Goal: Information Seeking & Learning: Learn about a topic

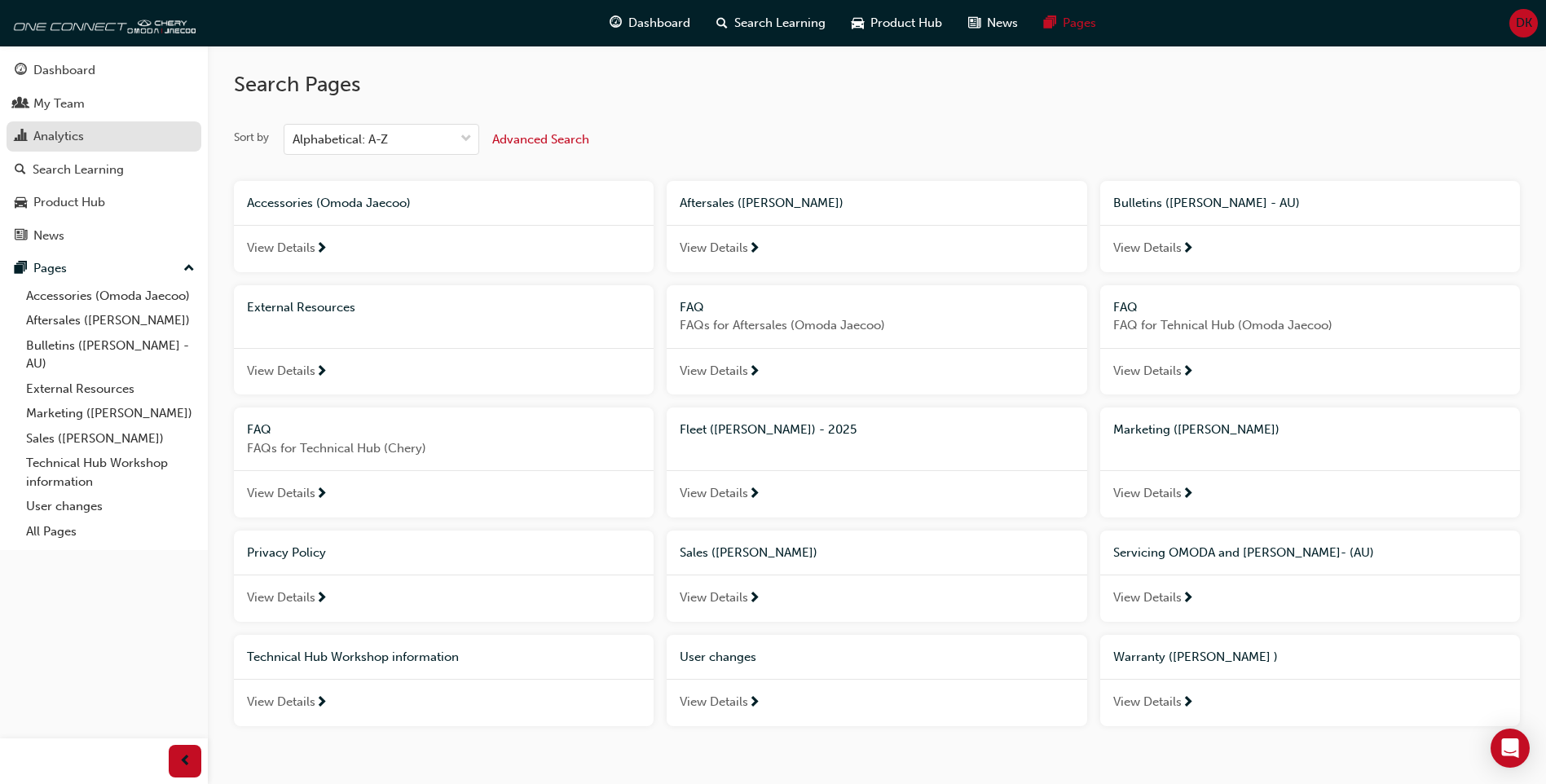
click at [171, 134] on div "Analytics" at bounding box center [104, 136] width 178 height 20
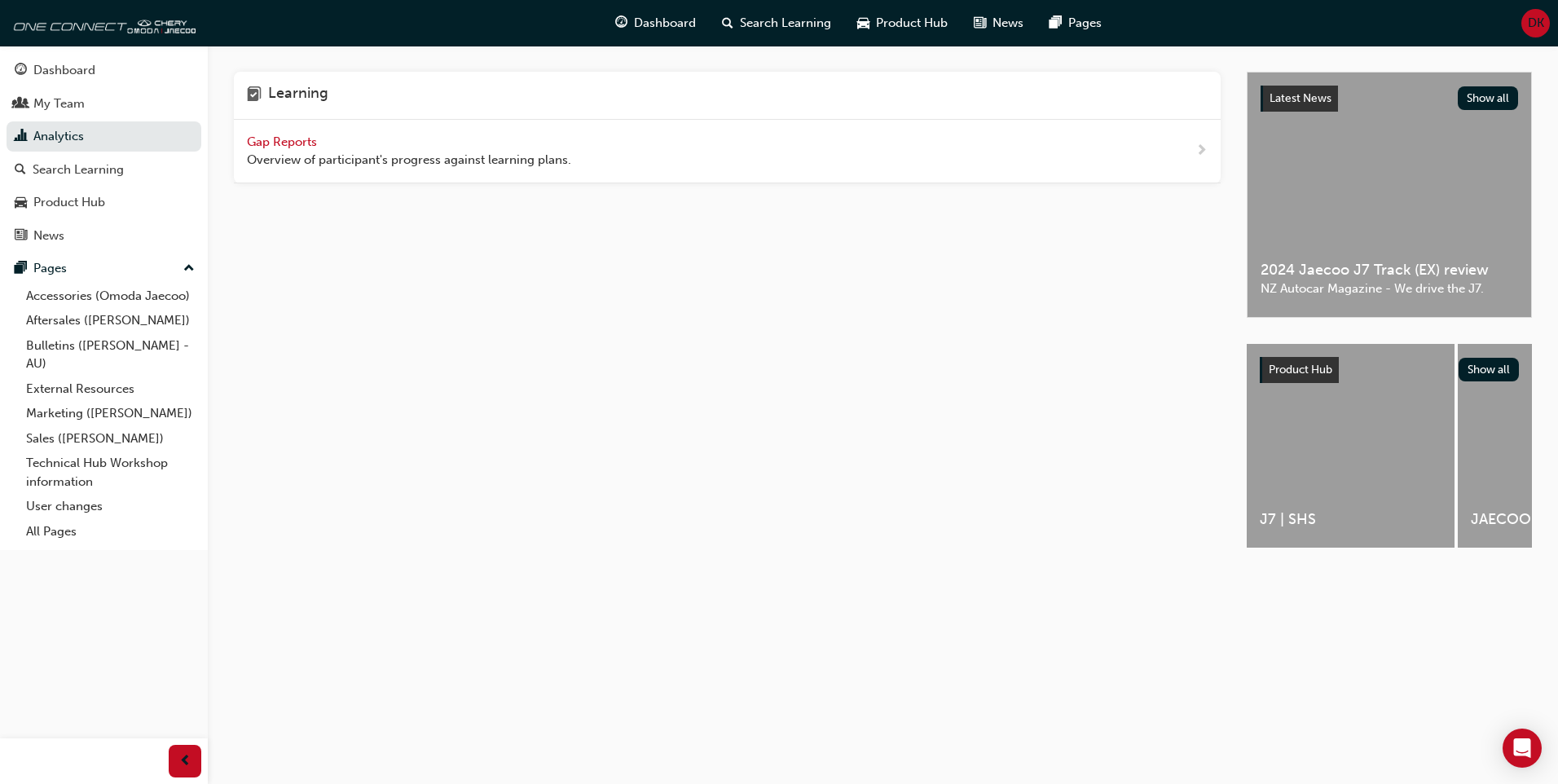
click at [311, 146] on span "Gap Reports" at bounding box center [283, 142] width 73 height 15
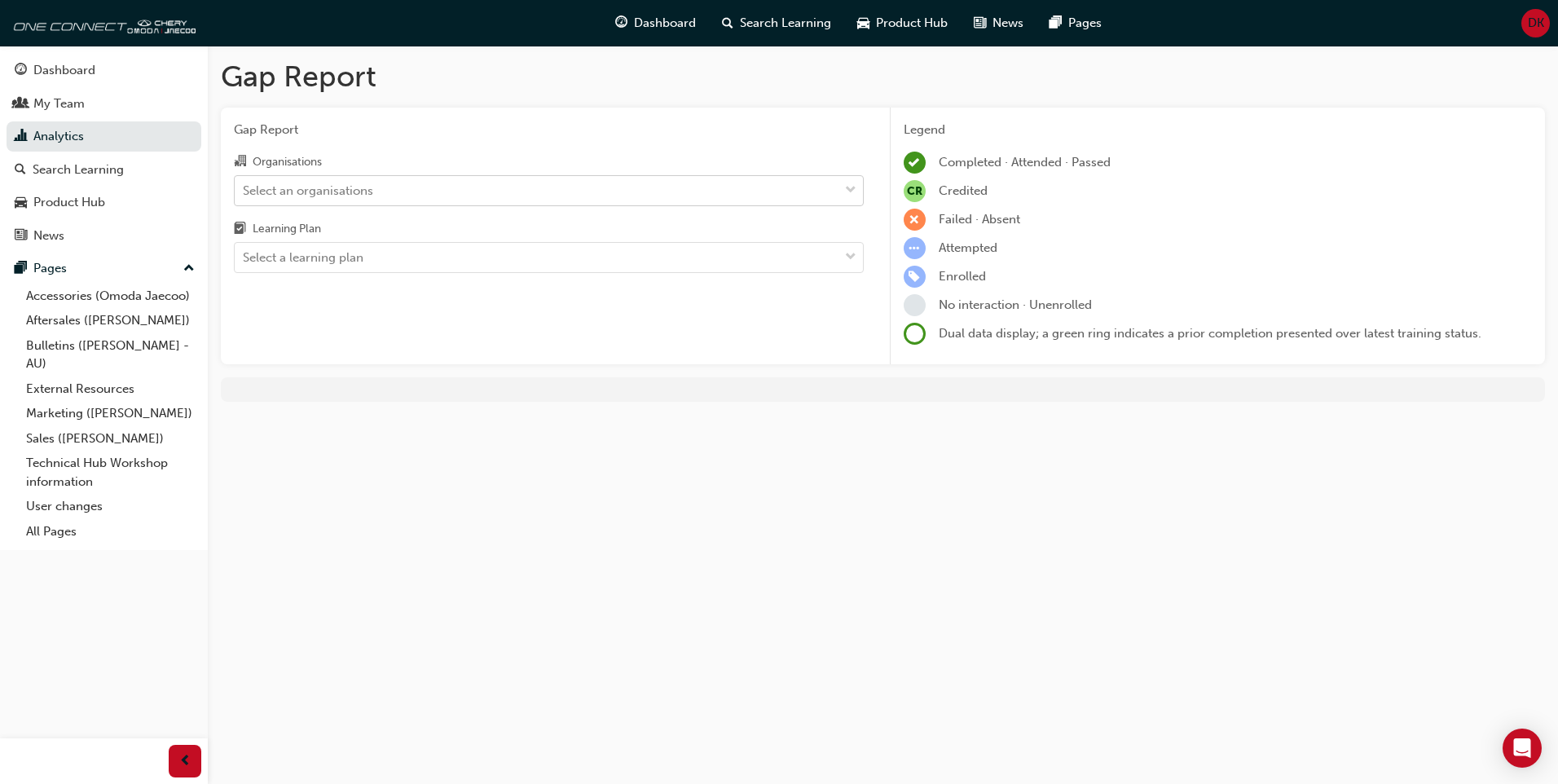
click at [341, 195] on div "Select an organisations" at bounding box center [308, 190] width 131 height 19
click at [244, 195] on input "Organisations Select an organisations" at bounding box center [244, 189] width 2 height 14
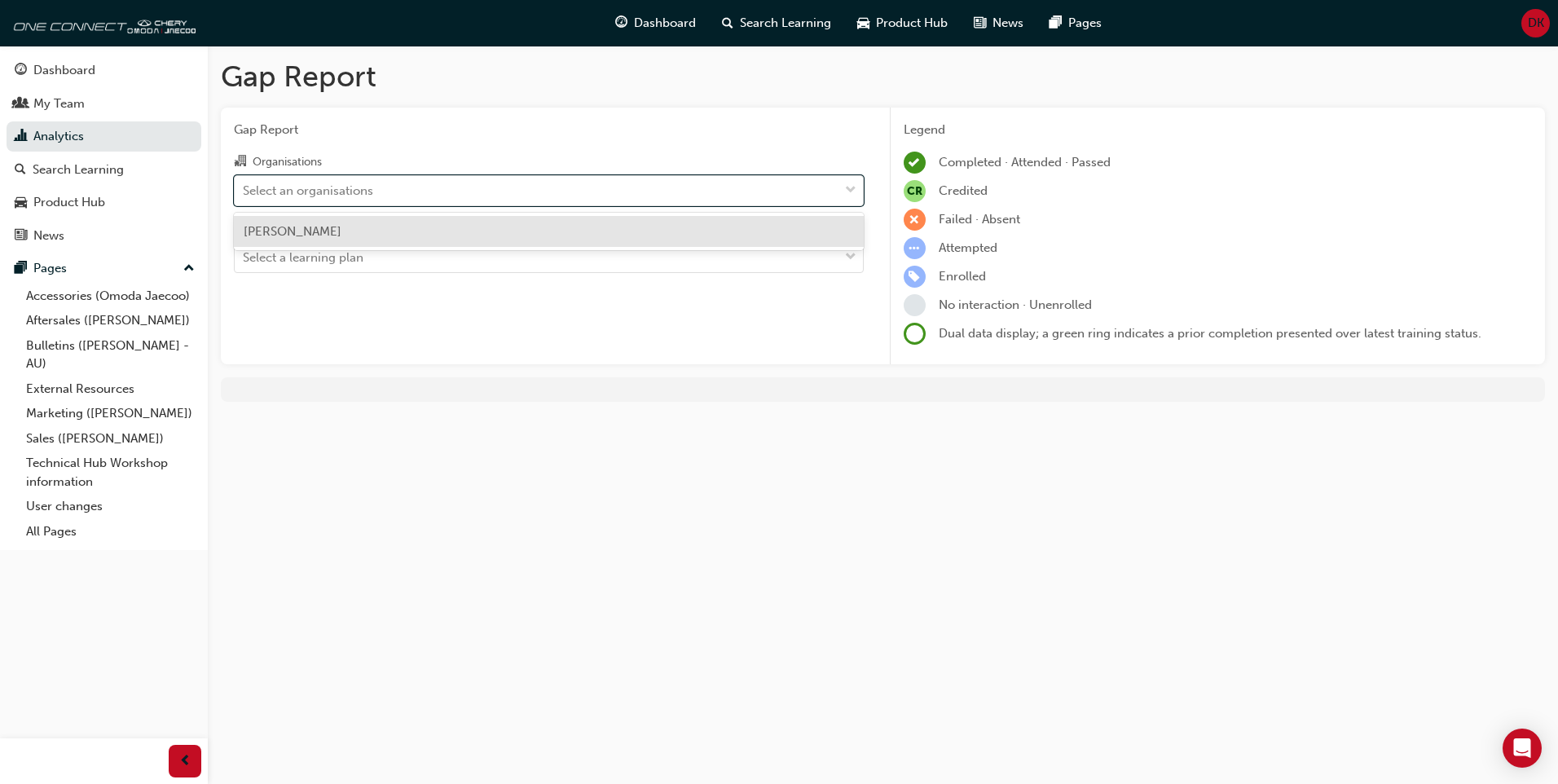
click at [341, 238] on span "[PERSON_NAME]" at bounding box center [292, 232] width 97 height 15
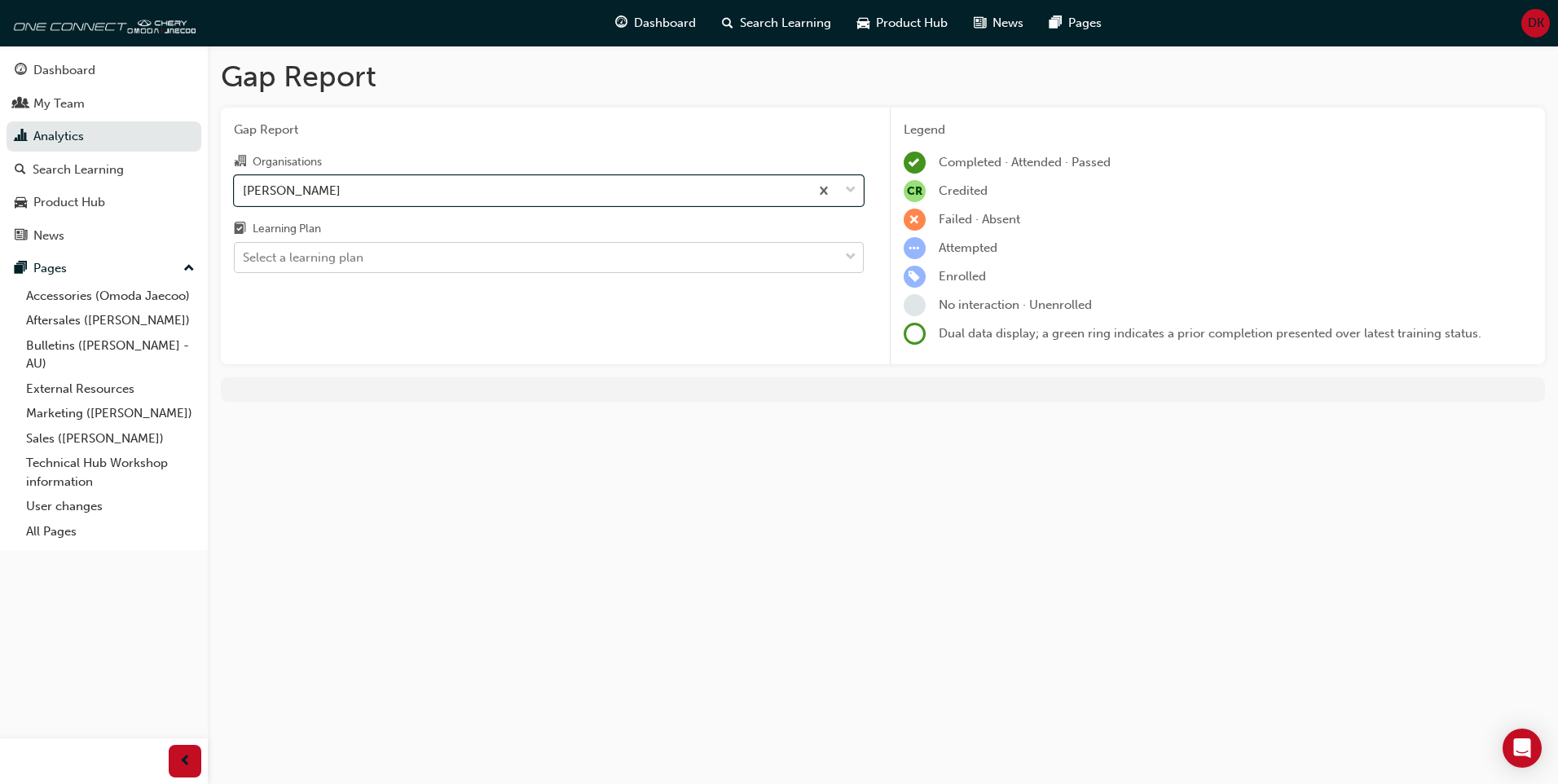
click at [323, 249] on div "Select a learning plan" at bounding box center [303, 258] width 121 height 19
click at [244, 251] on input "Learning Plan Select a learning plan" at bounding box center [244, 257] width 2 height 14
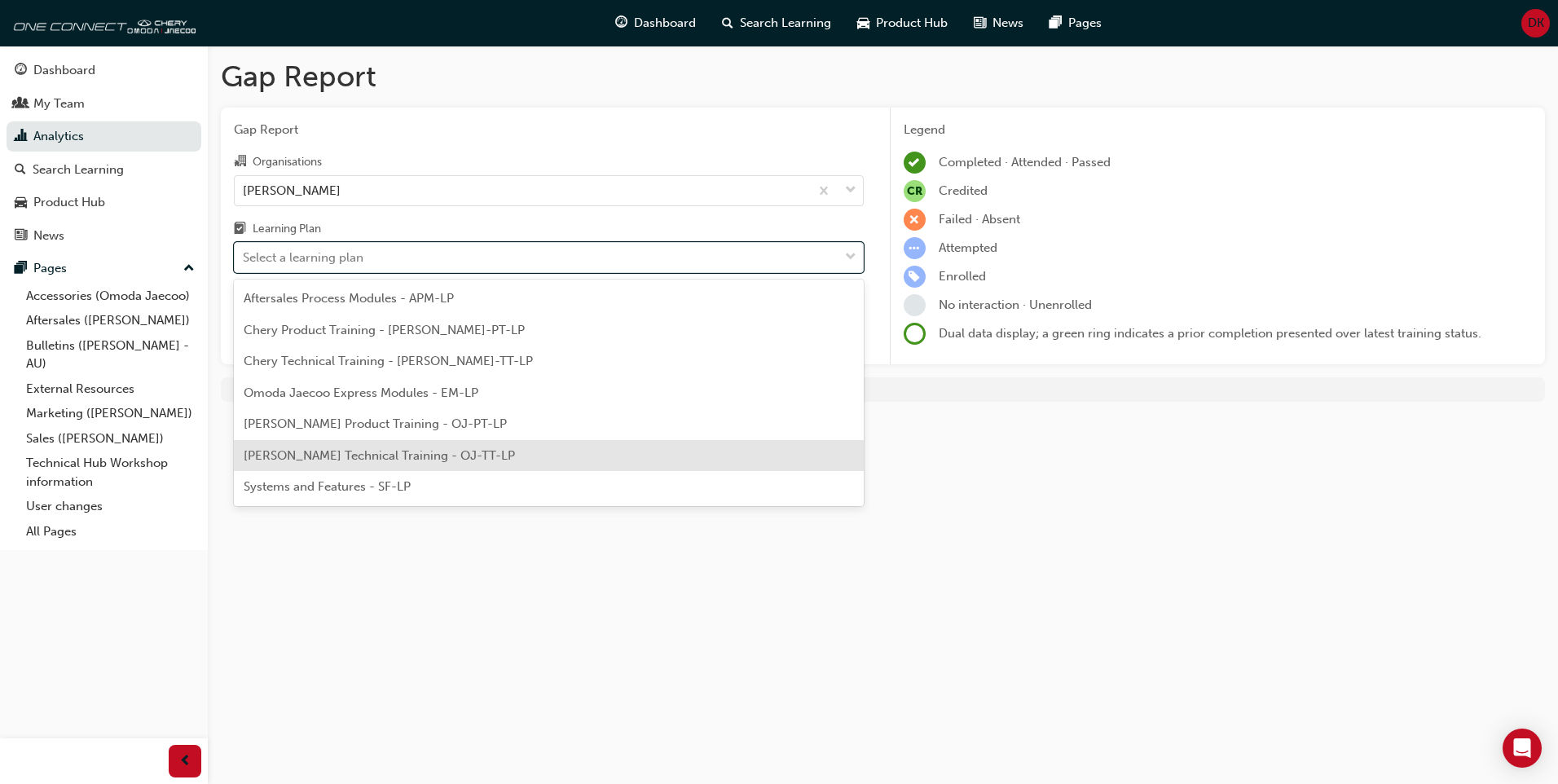
click at [328, 453] on span "[PERSON_NAME] Technical Training - OJ-TT-LP" at bounding box center [380, 456] width 271 height 15
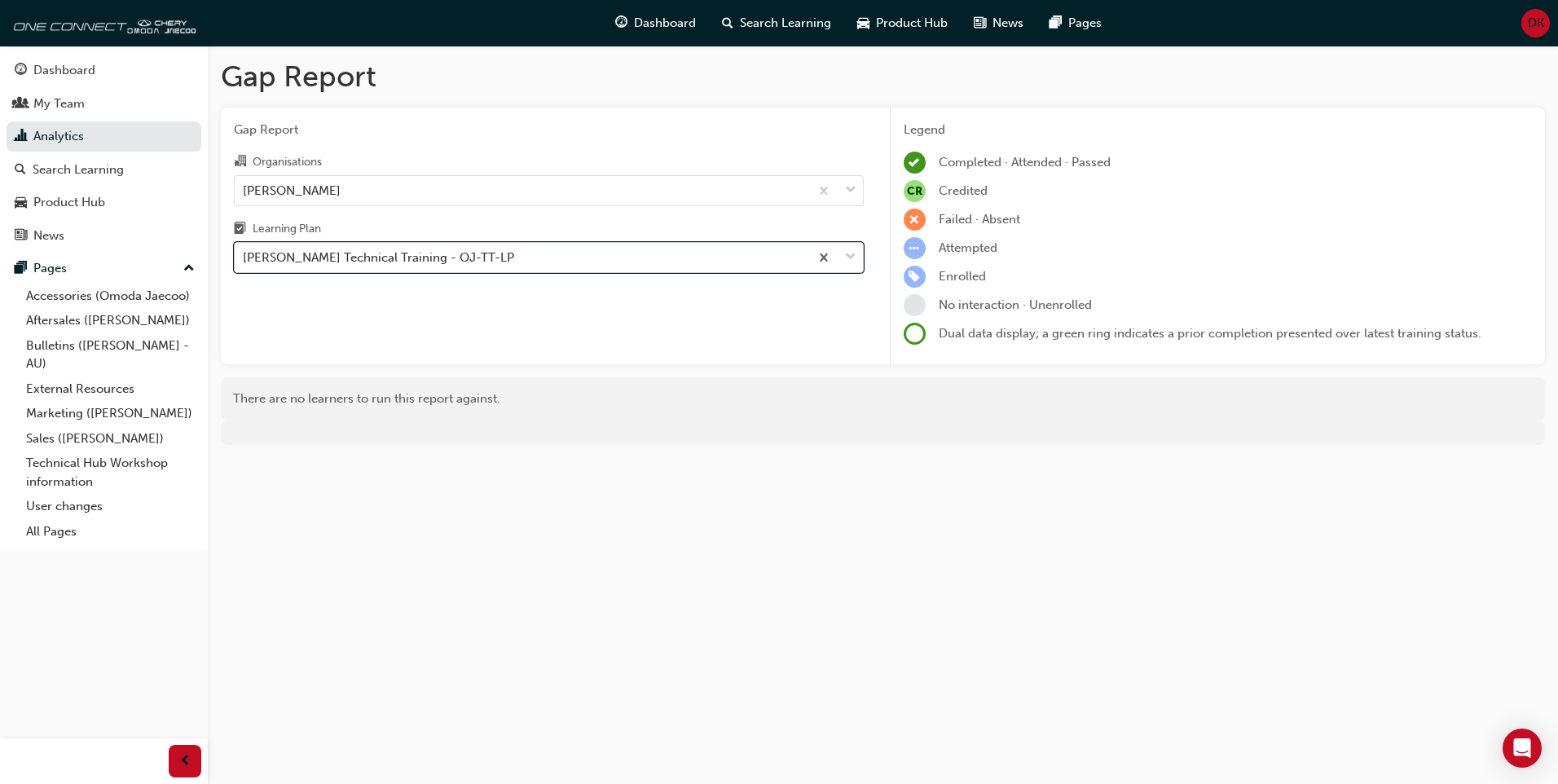
click at [547, 250] on div "[PERSON_NAME] Technical Training - OJ-TT-LP" at bounding box center [521, 258] width 574 height 29
click at [244, 251] on input "Learning Plan option Omoda Jaecoo Technical Training - OJ-TT-LP, selected. 0 re…" at bounding box center [244, 257] width 2 height 14
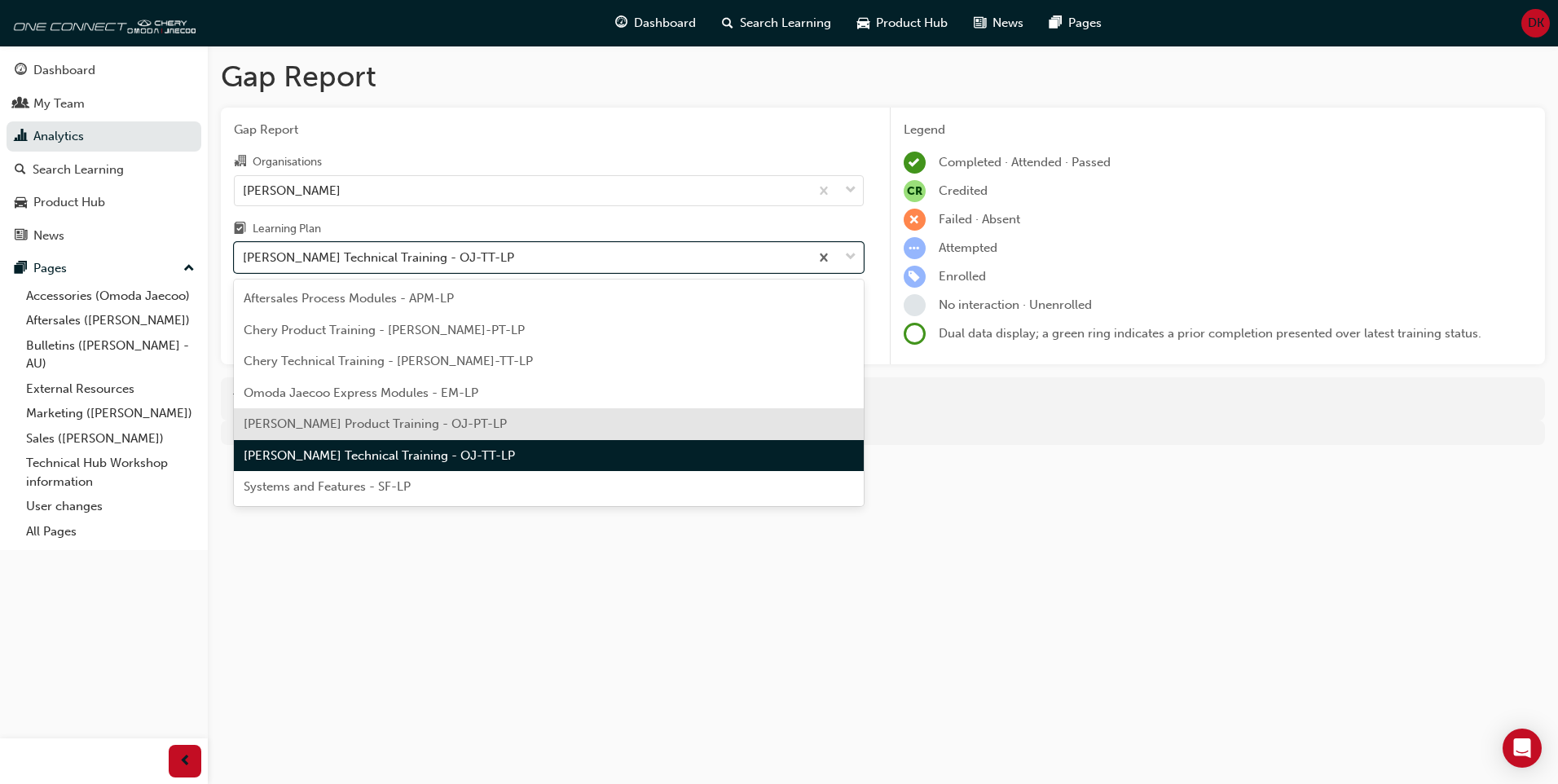
click at [458, 430] on span "[PERSON_NAME] Product Training - OJ-PT-LP" at bounding box center [376, 424] width 264 height 15
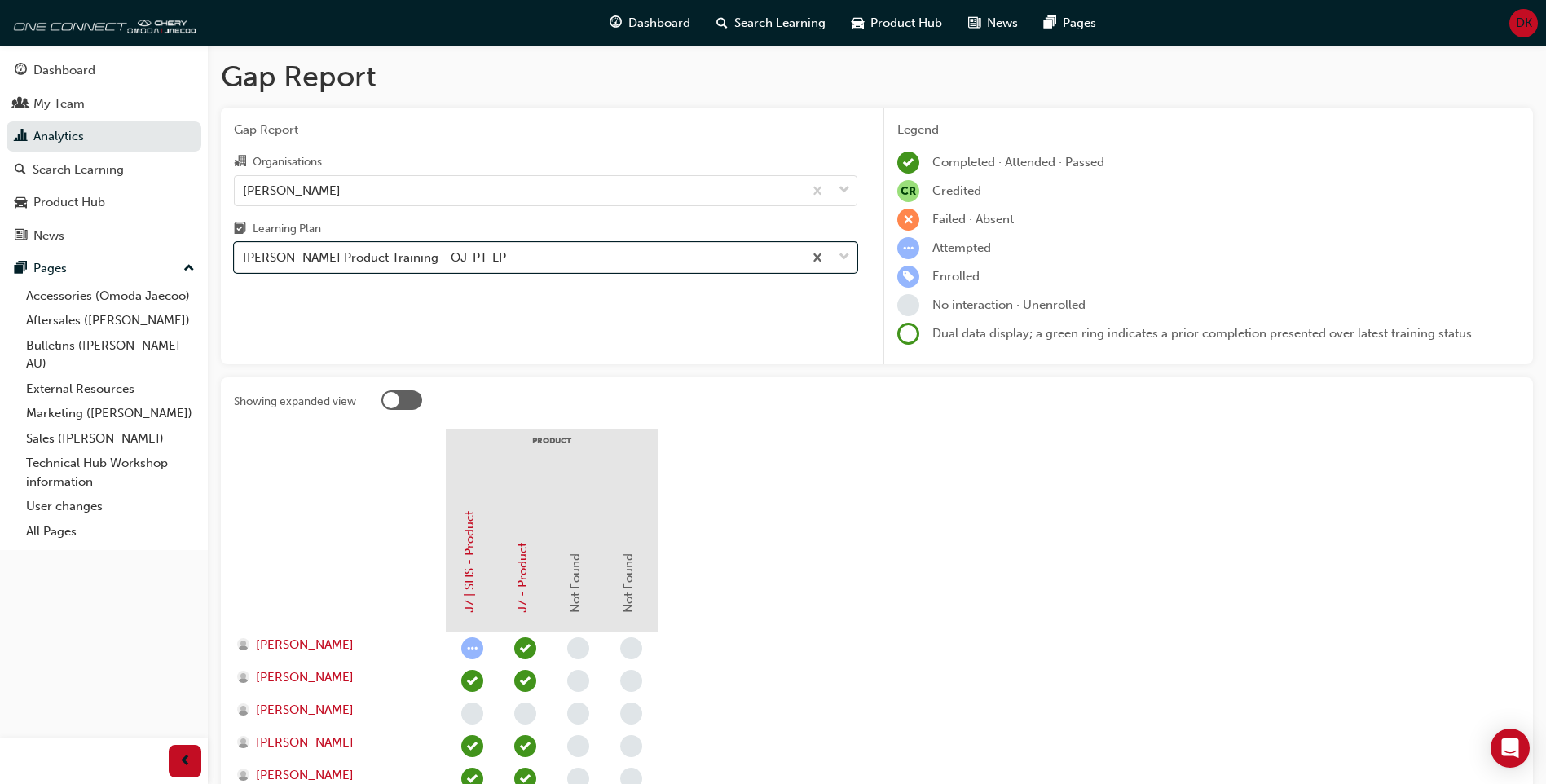
scroll to position [82, 0]
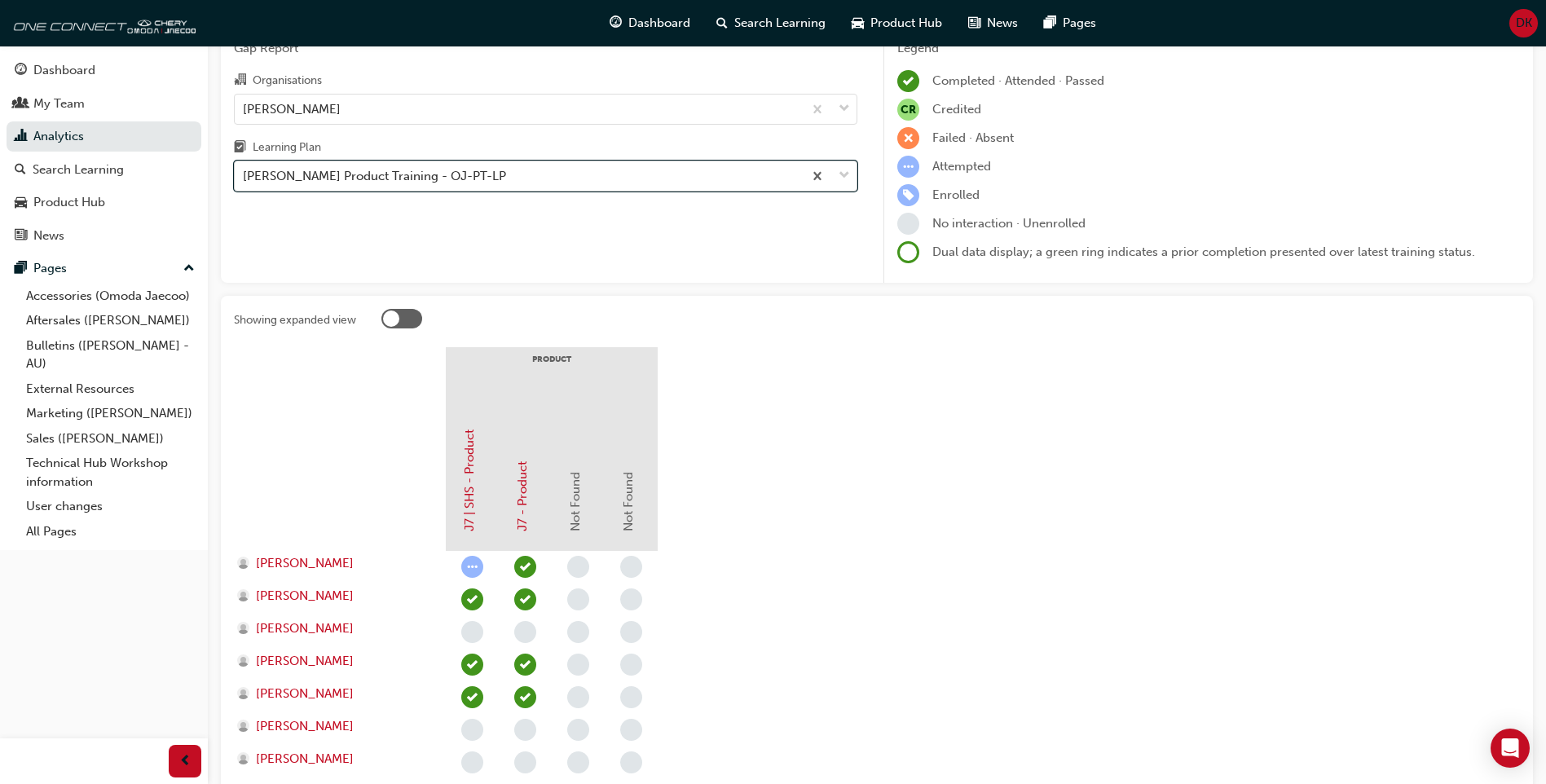
click at [707, 169] on div "[PERSON_NAME] Product Training - OJ-PT-LP" at bounding box center [519, 176] width 568 height 29
click at [244, 169] on input "Learning Plan option [PERSON_NAME] Product Training - OJ-PT-LP, selected. 0 res…" at bounding box center [244, 175] width 2 height 14
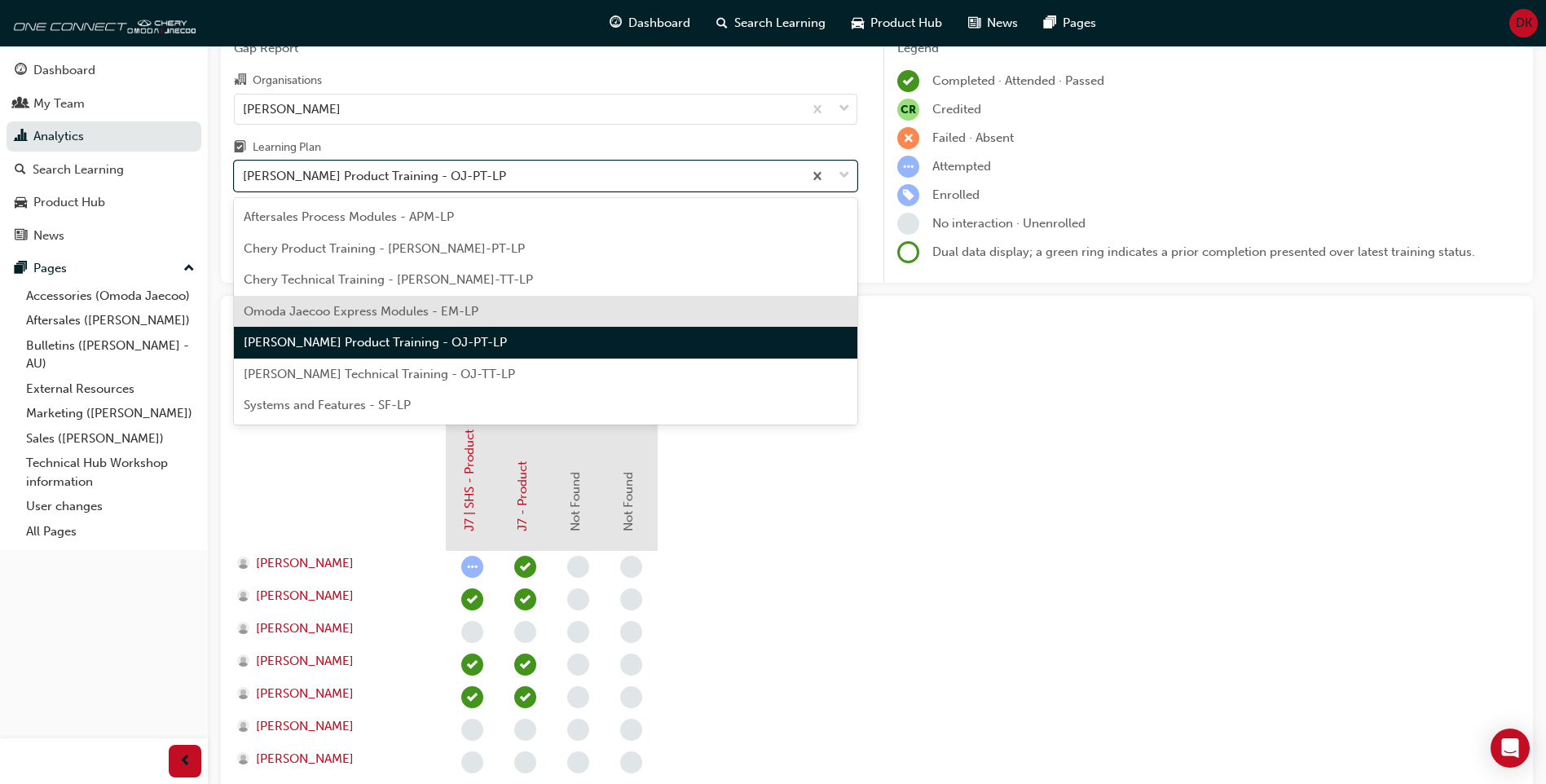
click at [660, 315] on div "Omoda Jaecoo Express Modules - EM-LP" at bounding box center [546, 312] width 624 height 32
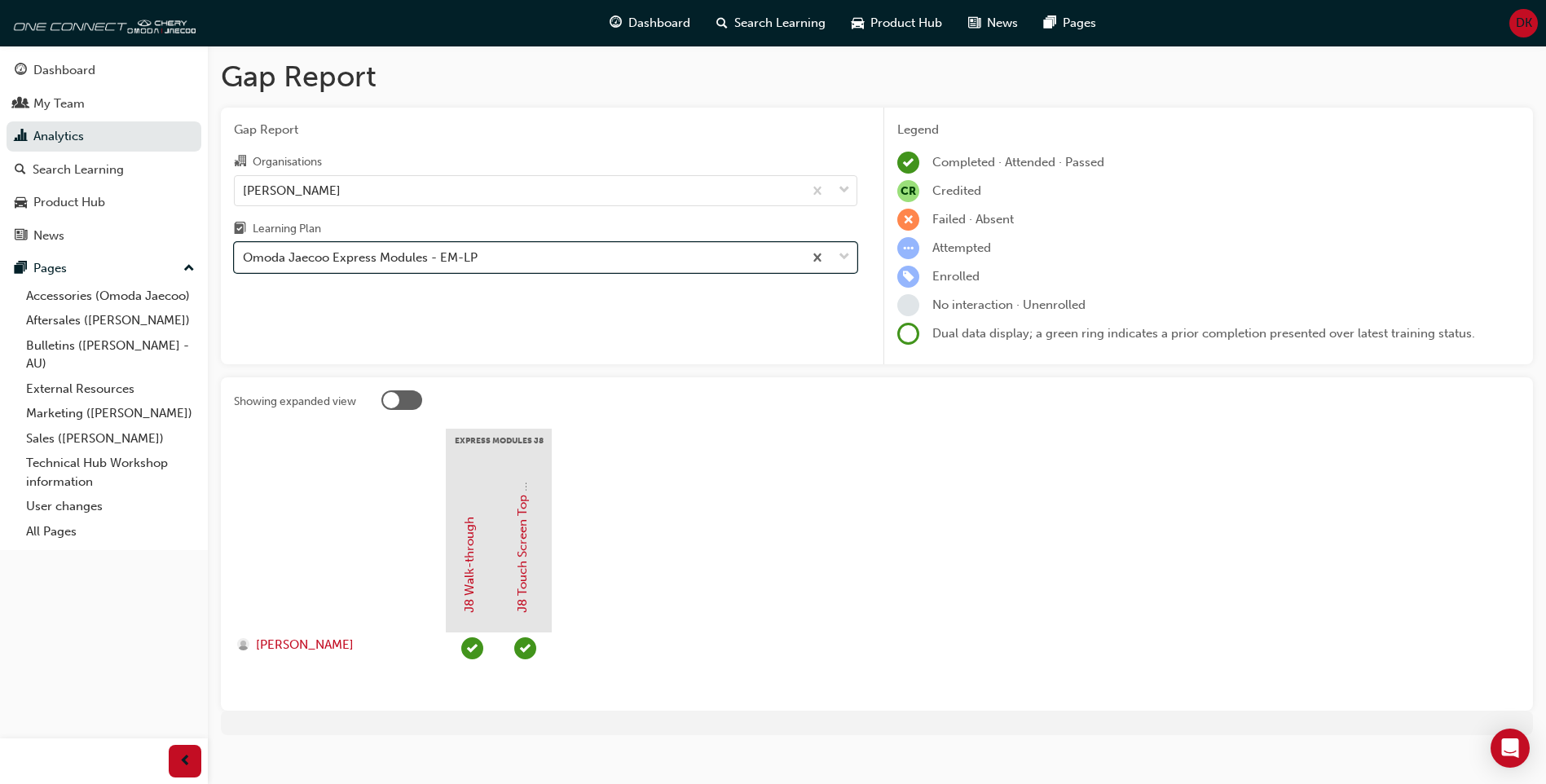
click at [640, 251] on div "Omoda Jaecoo Express Modules - EM-LP" at bounding box center [519, 258] width 568 height 29
click at [244, 251] on input "Learning Plan option Omoda Jaecoo Express Modules - EM-LP, selected. 0 results …" at bounding box center [244, 257] width 2 height 14
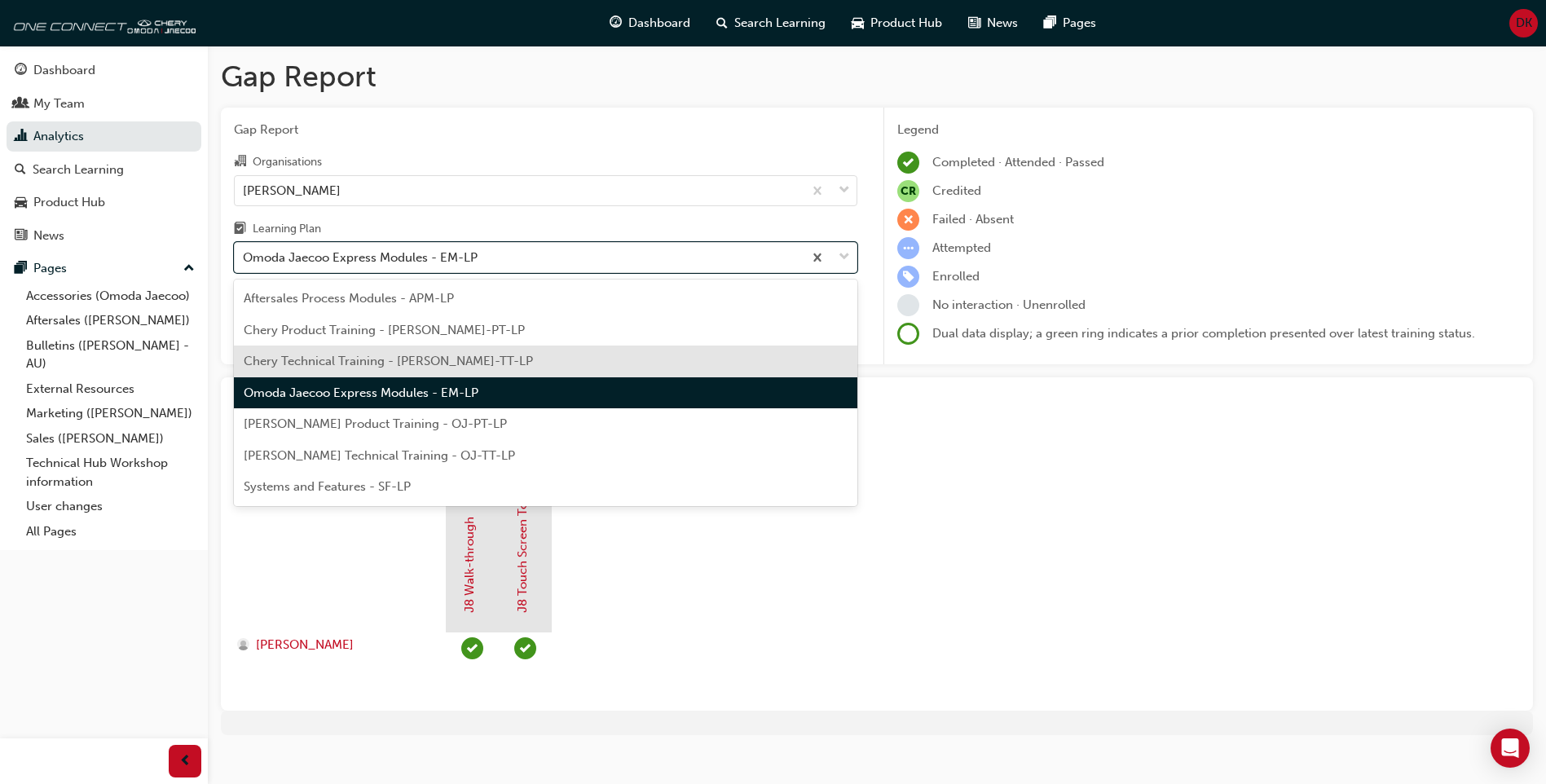
click at [595, 366] on div "Chery Technical Training - [PERSON_NAME]-TT-LP" at bounding box center [546, 361] width 624 height 32
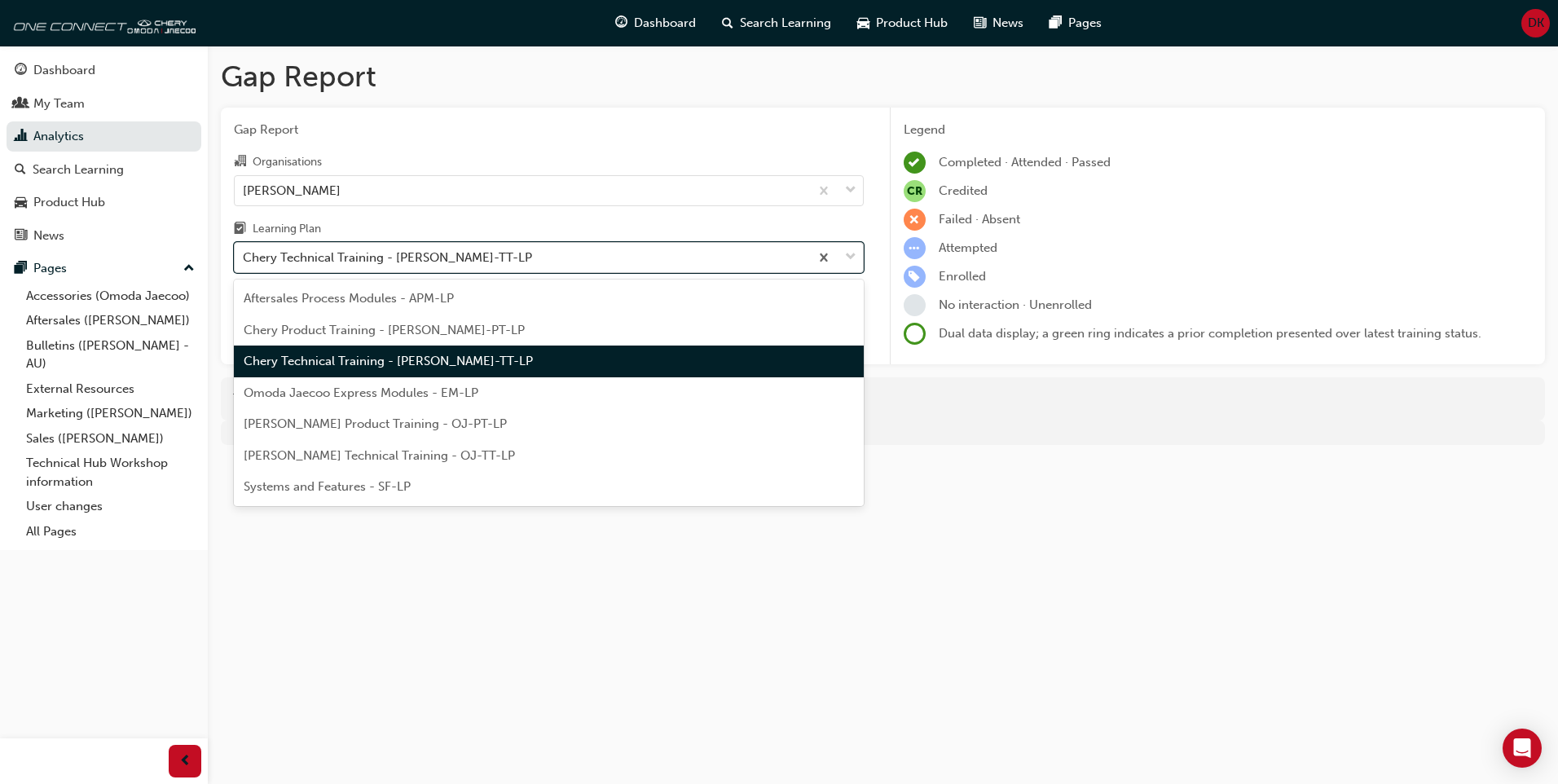
click at [660, 258] on div "Chery Technical Training - [PERSON_NAME]-TT-LP" at bounding box center [521, 258] width 574 height 29
click at [244, 258] on input "Learning Plan option Chery Technical Training - [PERSON_NAME]-TT-LP, selected. …" at bounding box center [244, 257] width 2 height 14
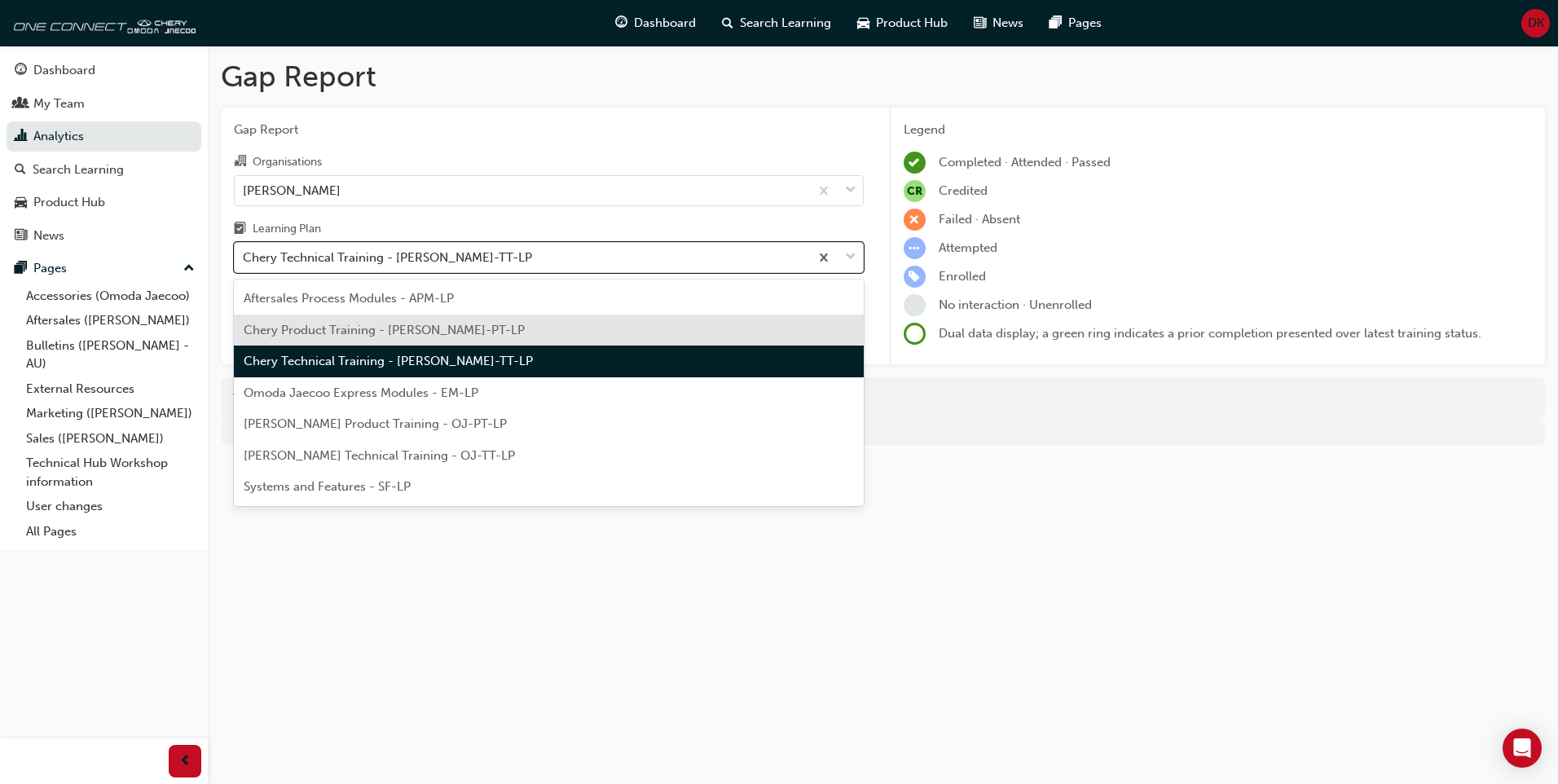
click at [639, 331] on div "Chery Product Training - [PERSON_NAME]-PT-LP" at bounding box center [548, 330] width 630 height 32
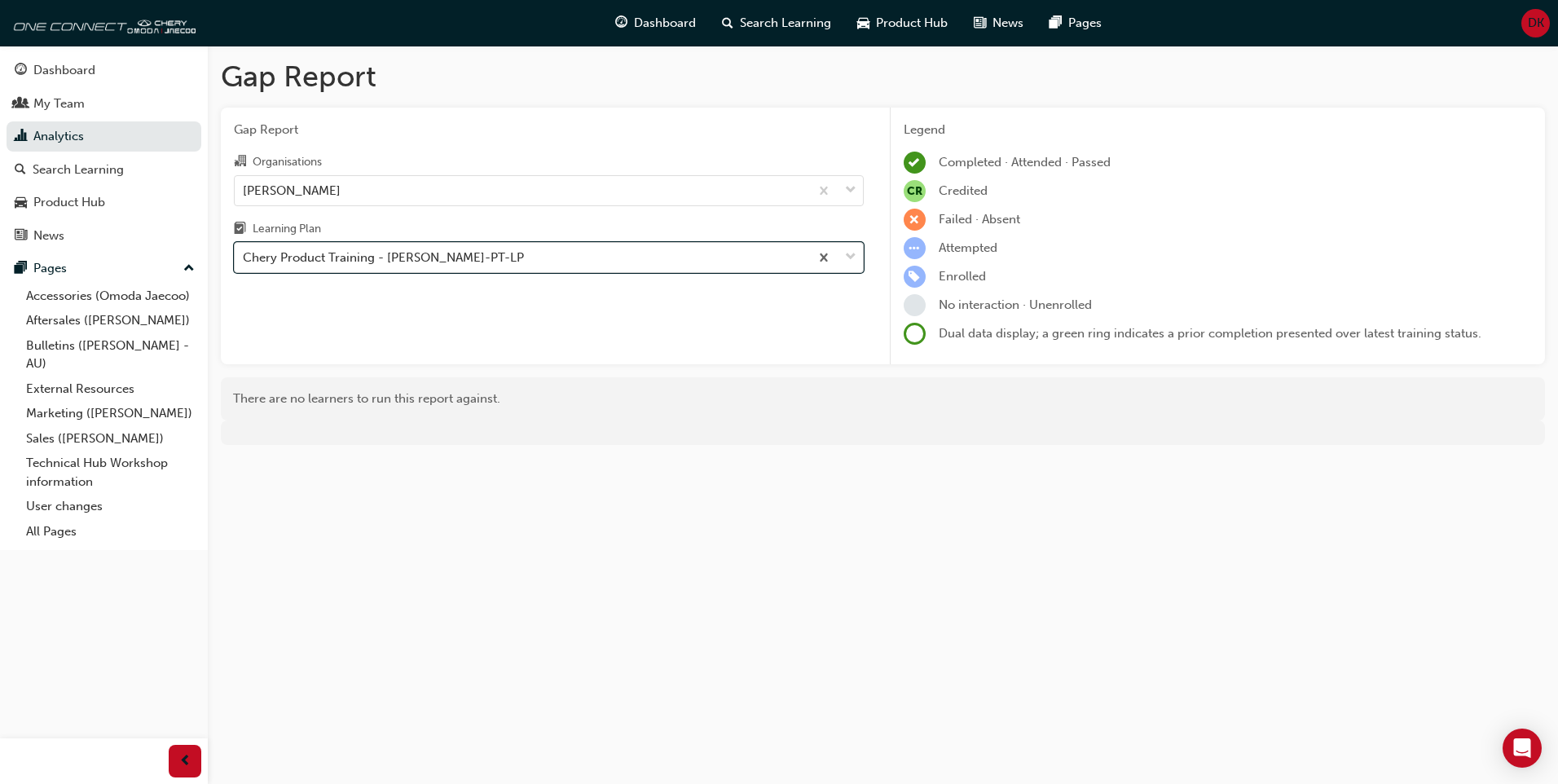
click at [658, 249] on div "Chery Product Training - [PERSON_NAME]-PT-LP" at bounding box center [521, 258] width 574 height 29
click at [244, 251] on input "Learning Plan option Chery Product Training - [PERSON_NAME]-PT-LP, selected. 0 …" at bounding box center [244, 257] width 2 height 14
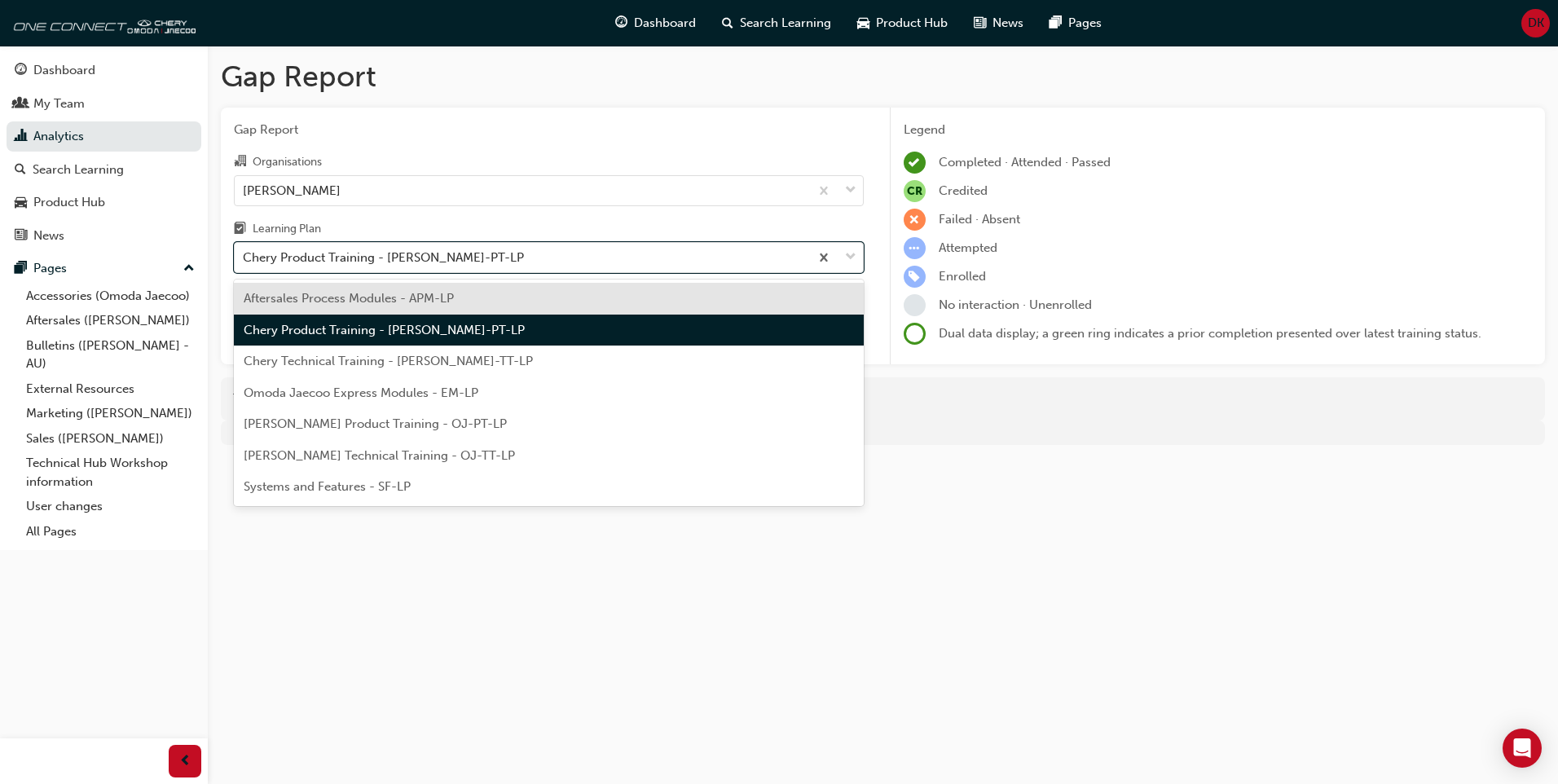
click at [654, 293] on div "Aftersales Process Modules - APM-LP" at bounding box center [548, 299] width 630 height 32
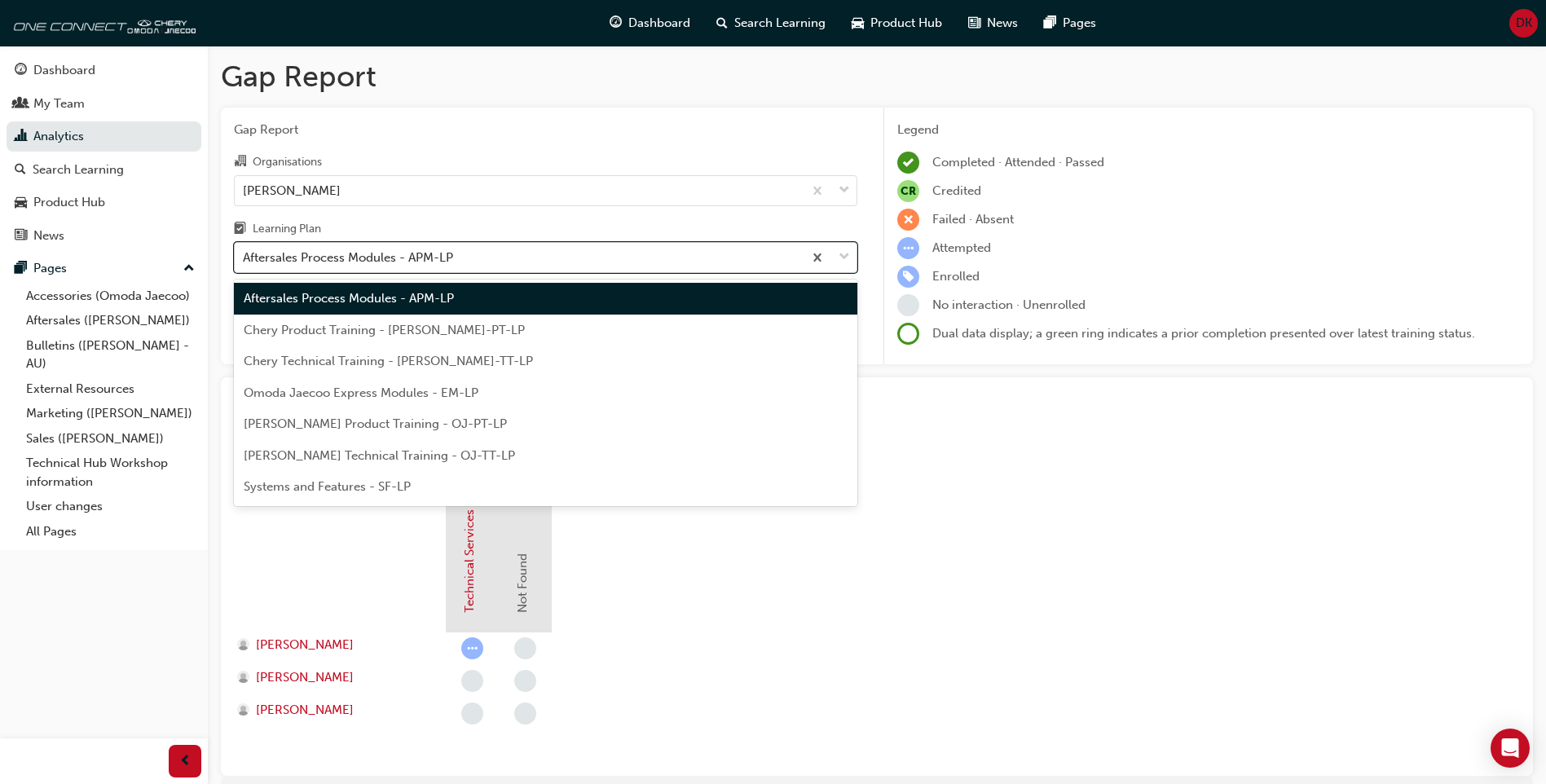
click at [606, 246] on div "Aftersales Process Modules - APM-LP" at bounding box center [519, 258] width 568 height 29
click at [244, 251] on input "Learning Plan option Aftersales Process Modules - APM-LP, selected. option Afte…" at bounding box center [244, 257] width 2 height 14
click at [179, 178] on div "Search Learning" at bounding box center [104, 170] width 178 height 20
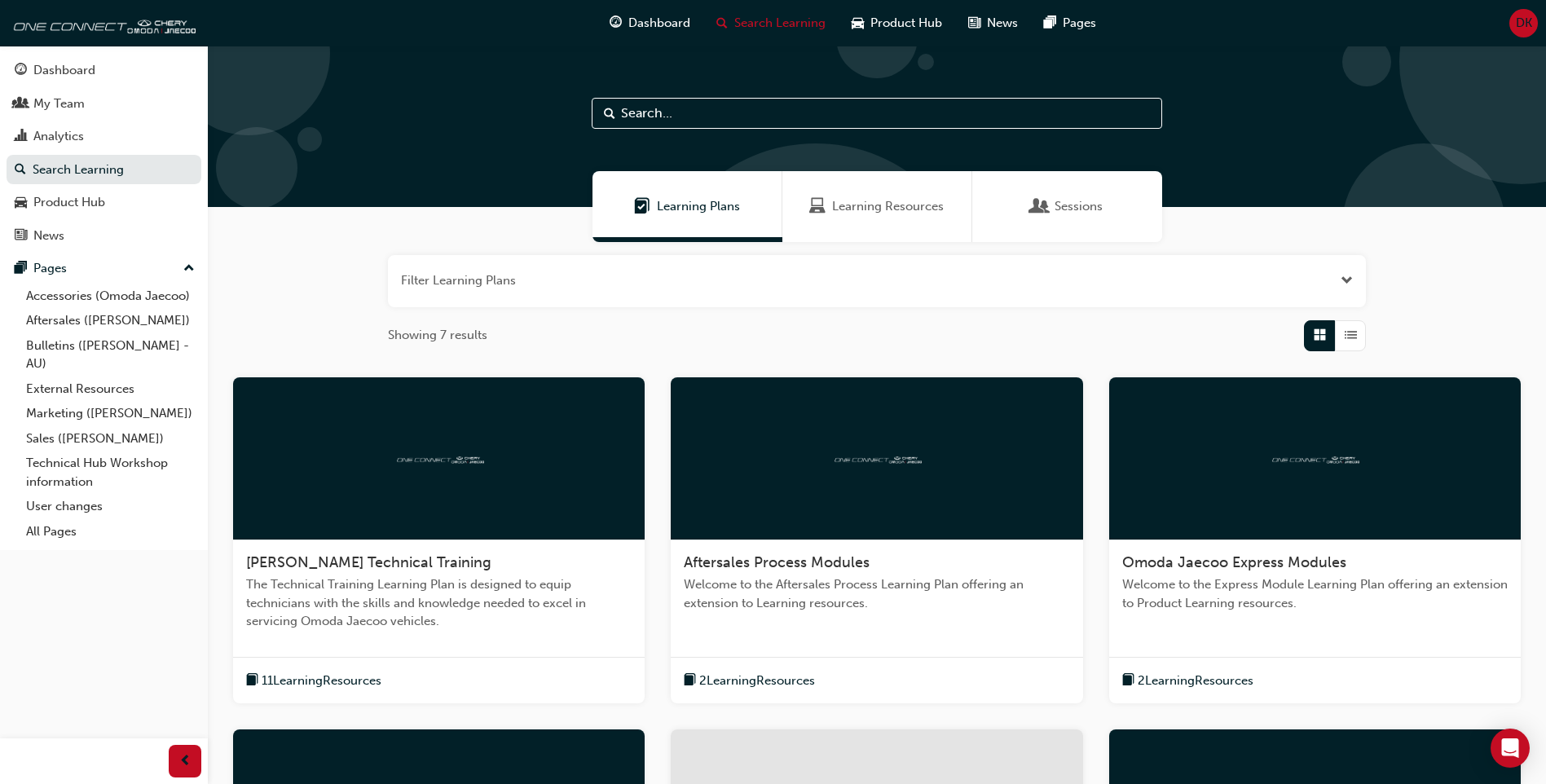
click at [905, 210] on span "Learning Resources" at bounding box center [888, 207] width 111 height 19
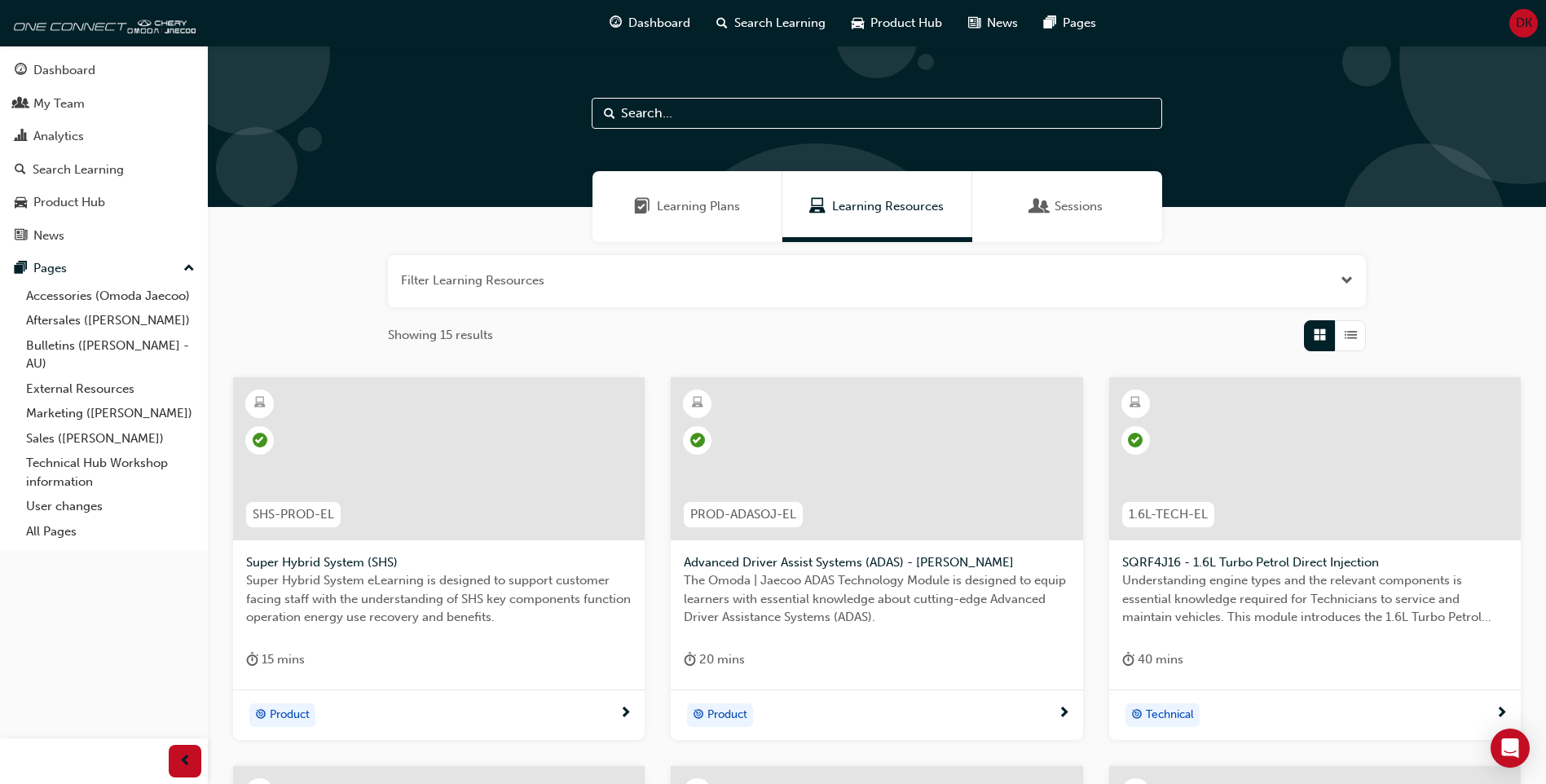
click at [1061, 212] on span "Sessions" at bounding box center [1078, 207] width 48 height 19
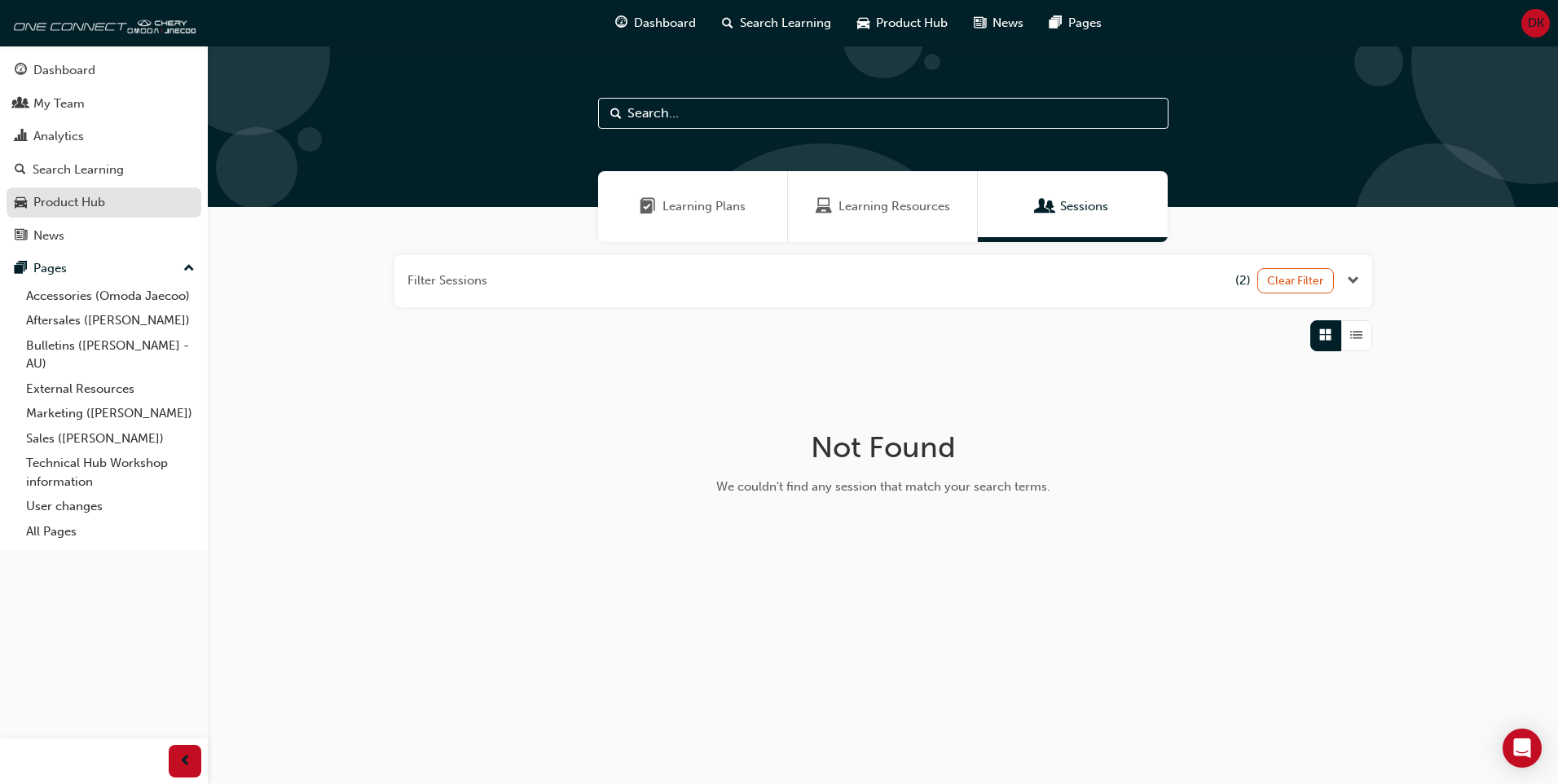
click at [105, 193] on div "Product Hub" at bounding box center [69, 202] width 71 height 19
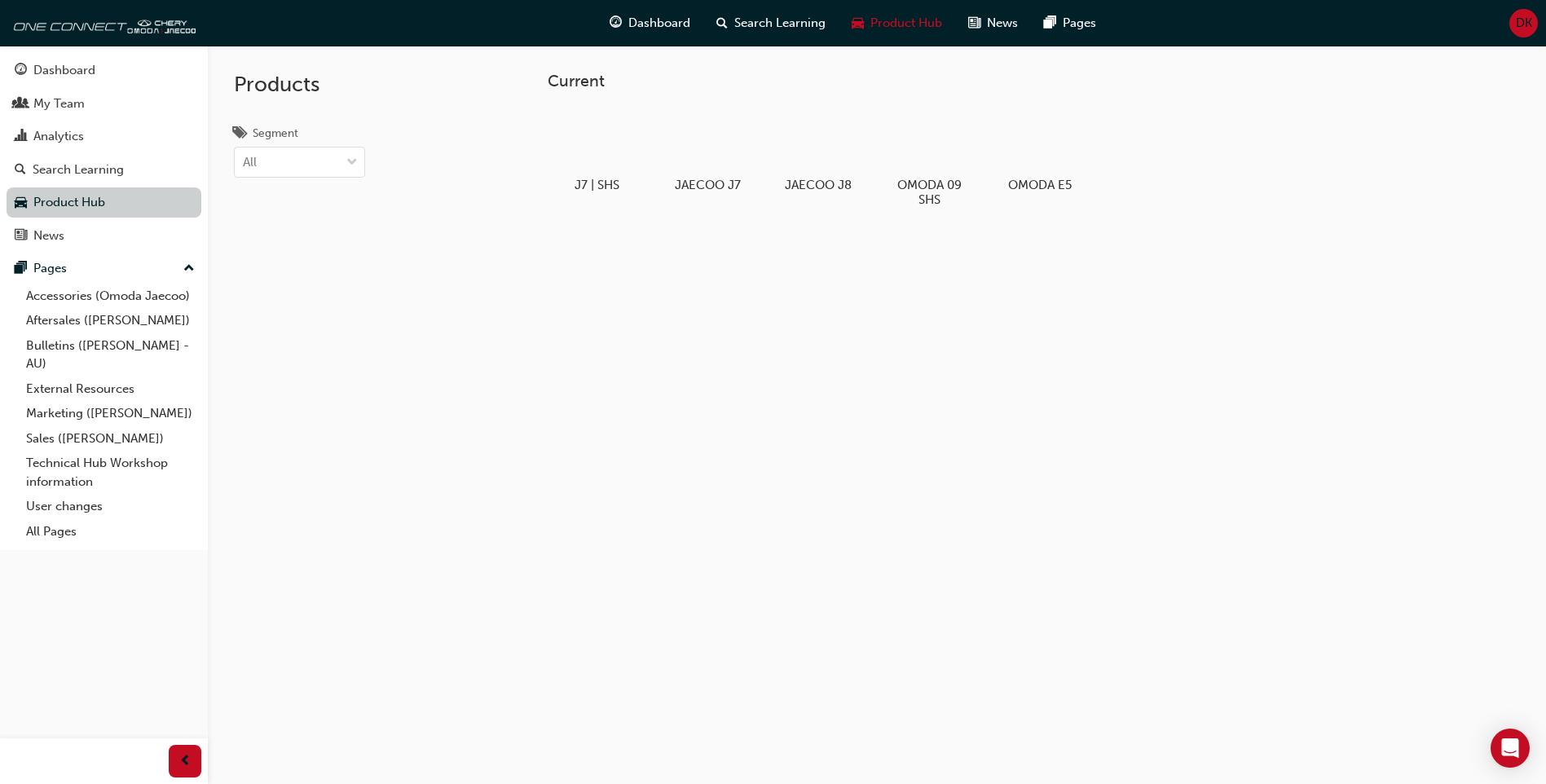
click at [135, 188] on link "Product Hub" at bounding box center [104, 202] width 195 height 30
click at [154, 183] on link "Search Learning" at bounding box center [104, 170] width 195 height 30
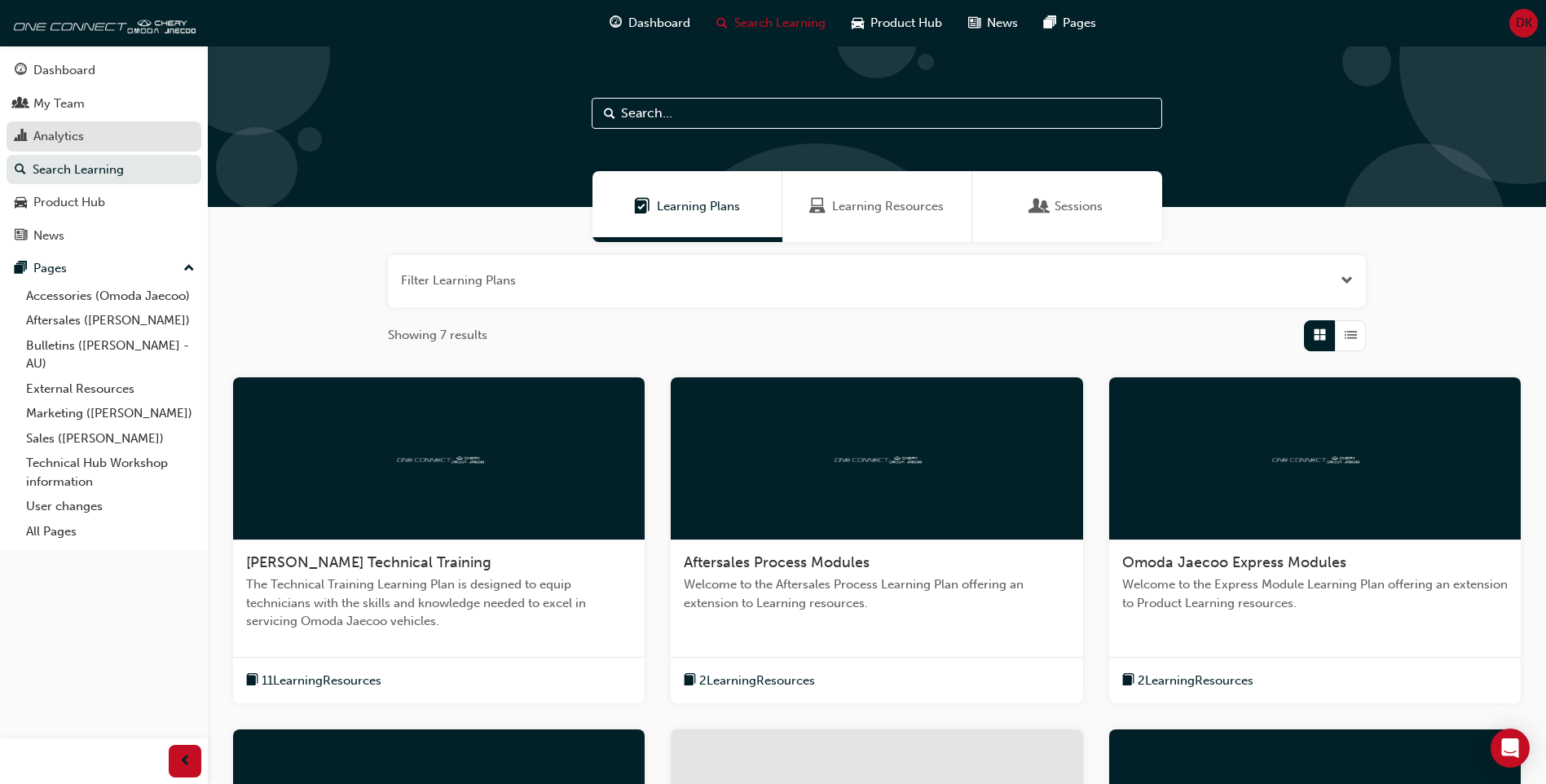
click at [71, 134] on div "Analytics" at bounding box center [58, 136] width 50 height 19
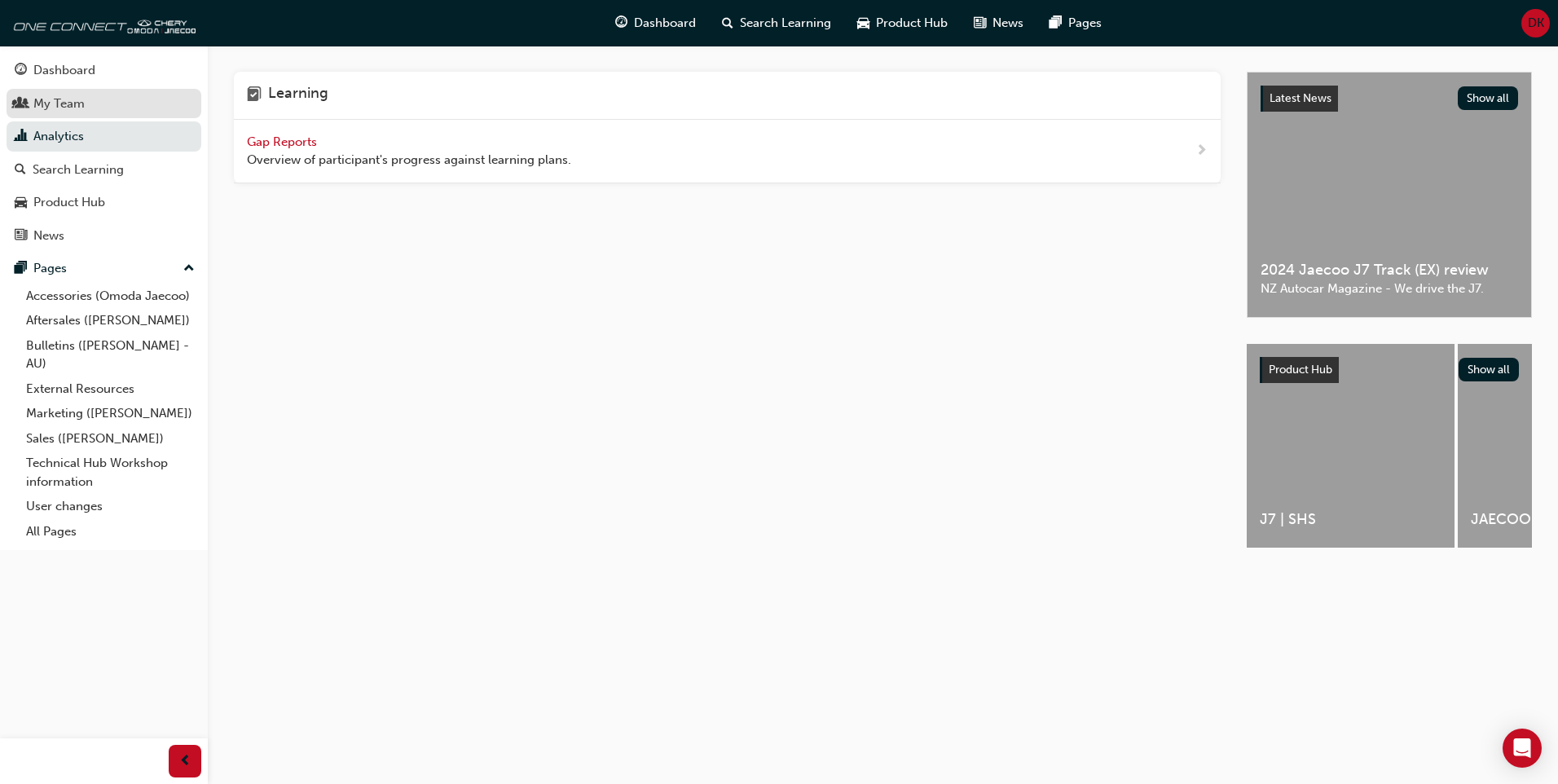
click at [110, 94] on div "My Team" at bounding box center [104, 104] width 178 height 20
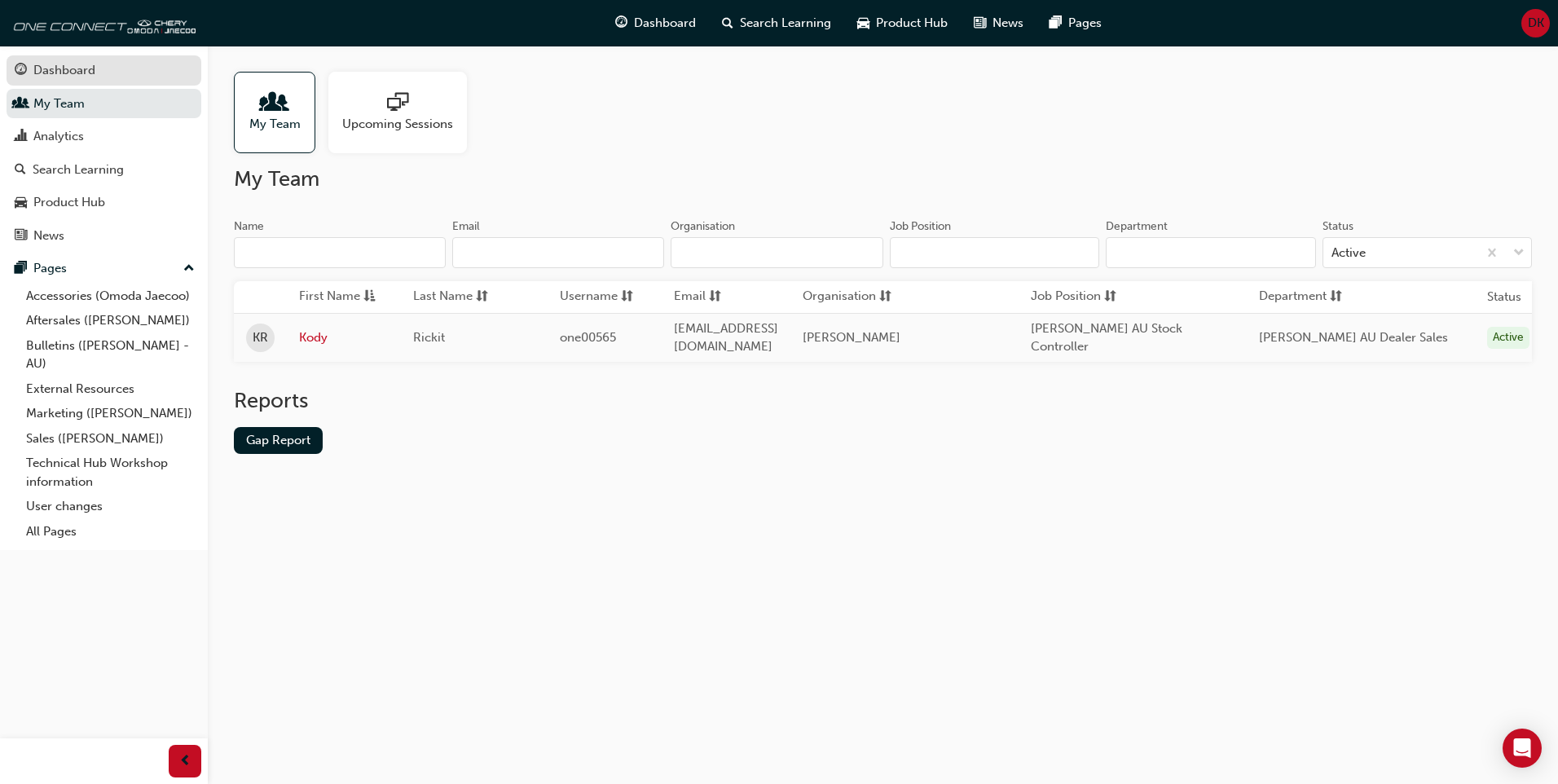
click at [133, 70] on div "Dashboard" at bounding box center [104, 71] width 178 height 20
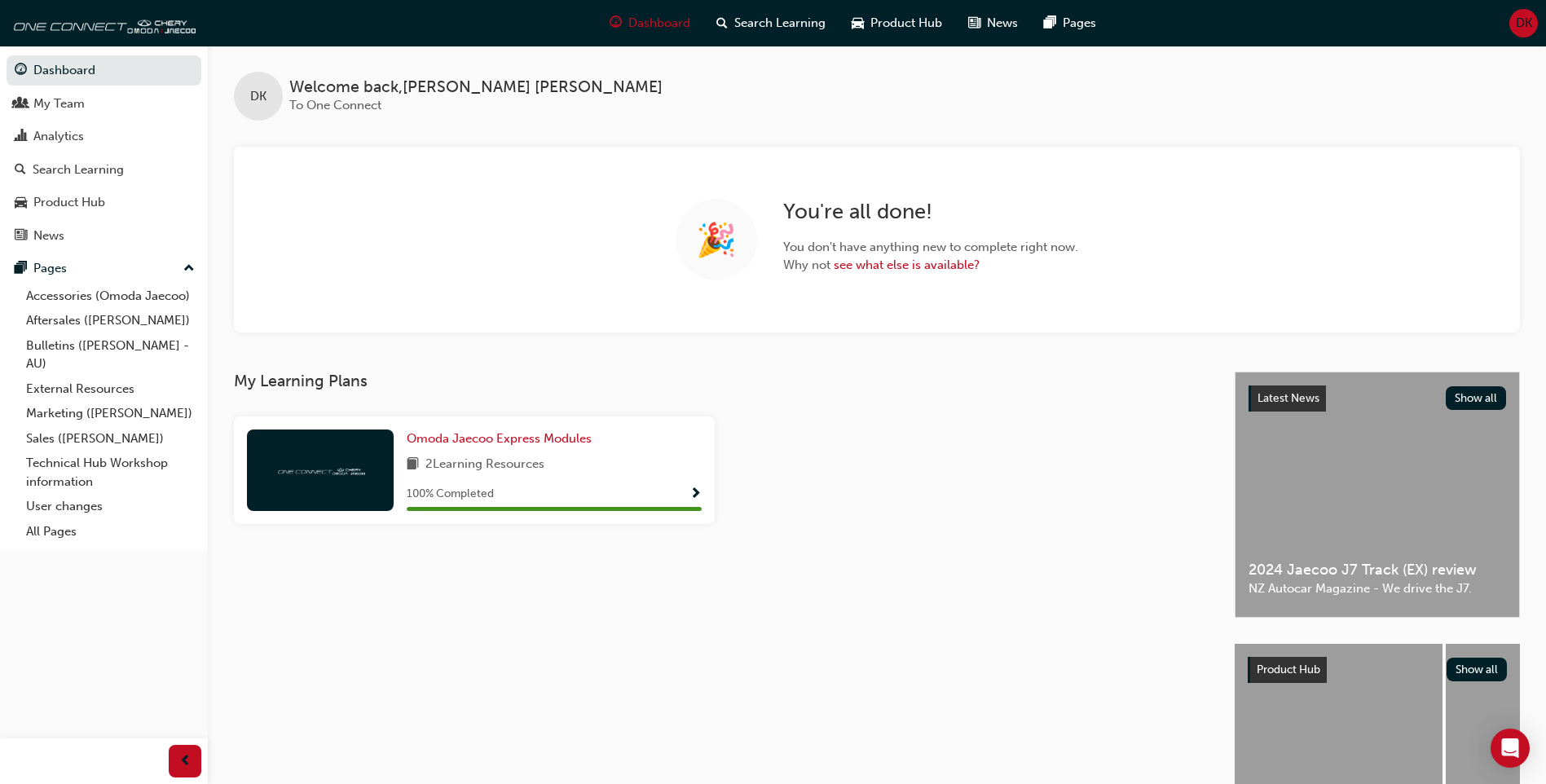
click at [313, 84] on span "Welcome back , [PERSON_NAME]" at bounding box center [476, 87] width 373 height 19
click at [277, 97] on div "DK" at bounding box center [258, 96] width 49 height 49
click at [1516, 20] on span "DK" at bounding box center [1525, 23] width 17 height 19
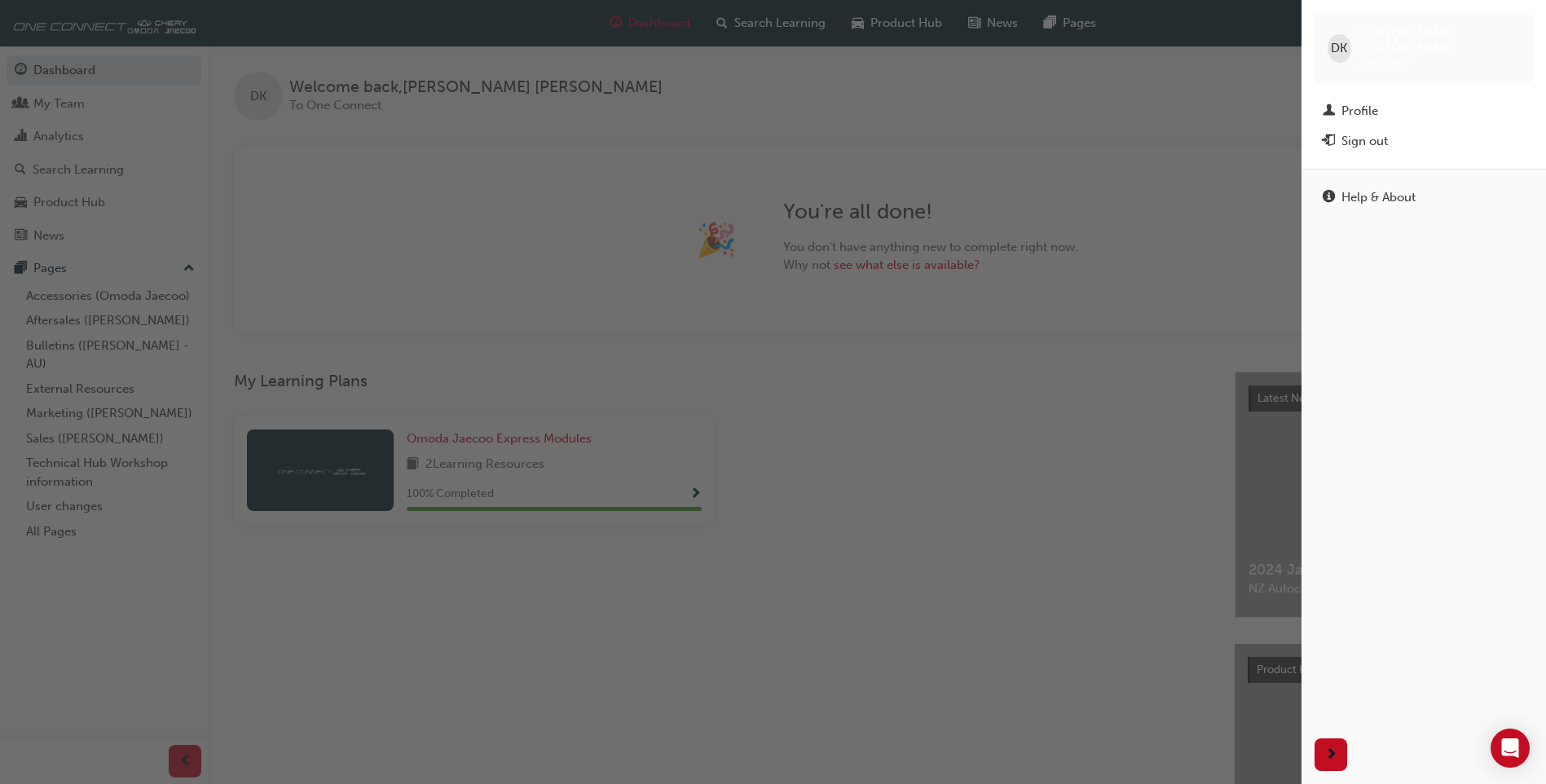
click at [1179, 135] on div "button" at bounding box center [651, 392] width 1302 height 784
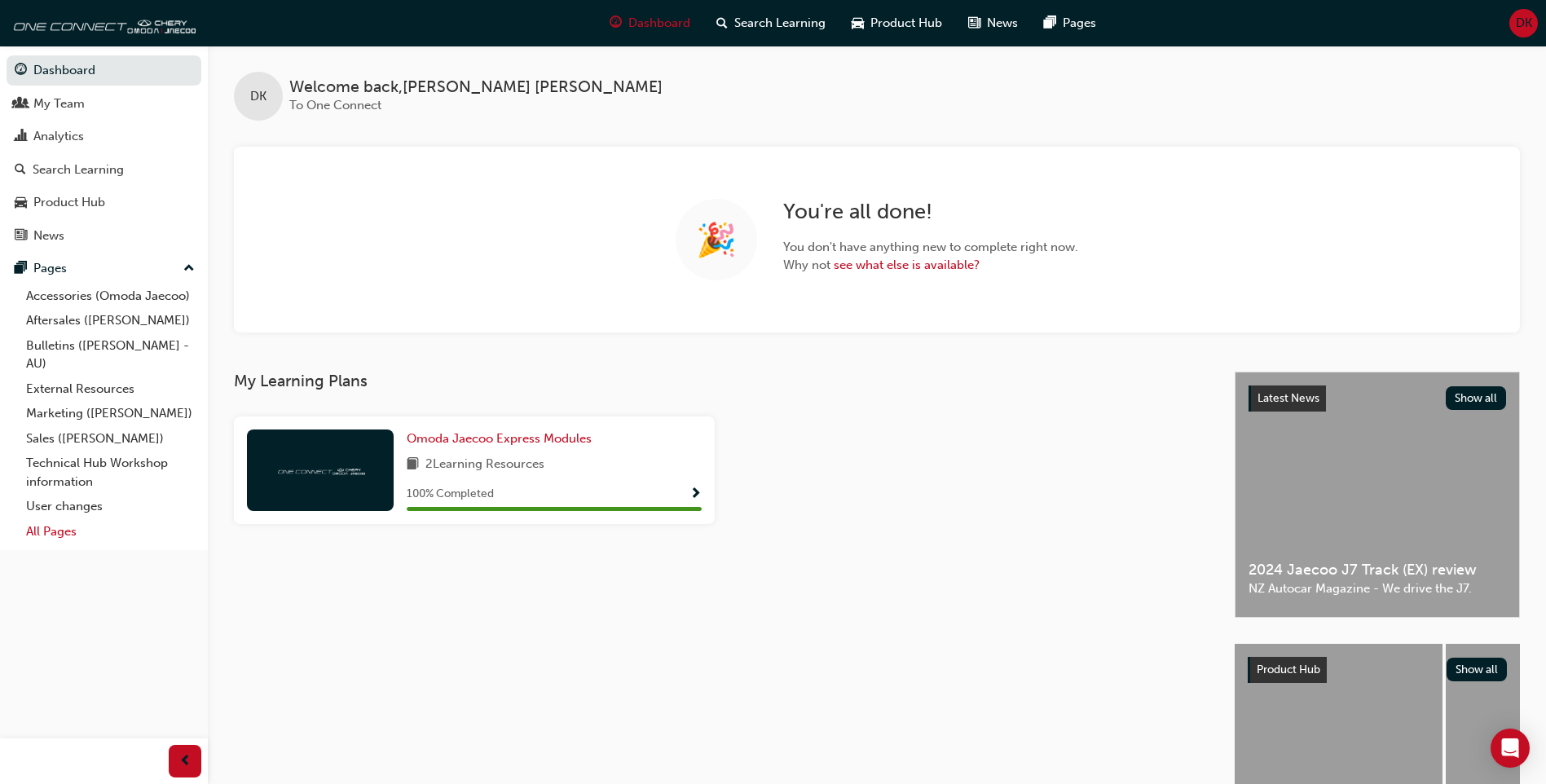
drag, startPoint x: 71, startPoint y: 532, endPoint x: 40, endPoint y: 519, distance: 33.6
click at [71, 533] on link "All Pages" at bounding box center [110, 531] width 182 height 25
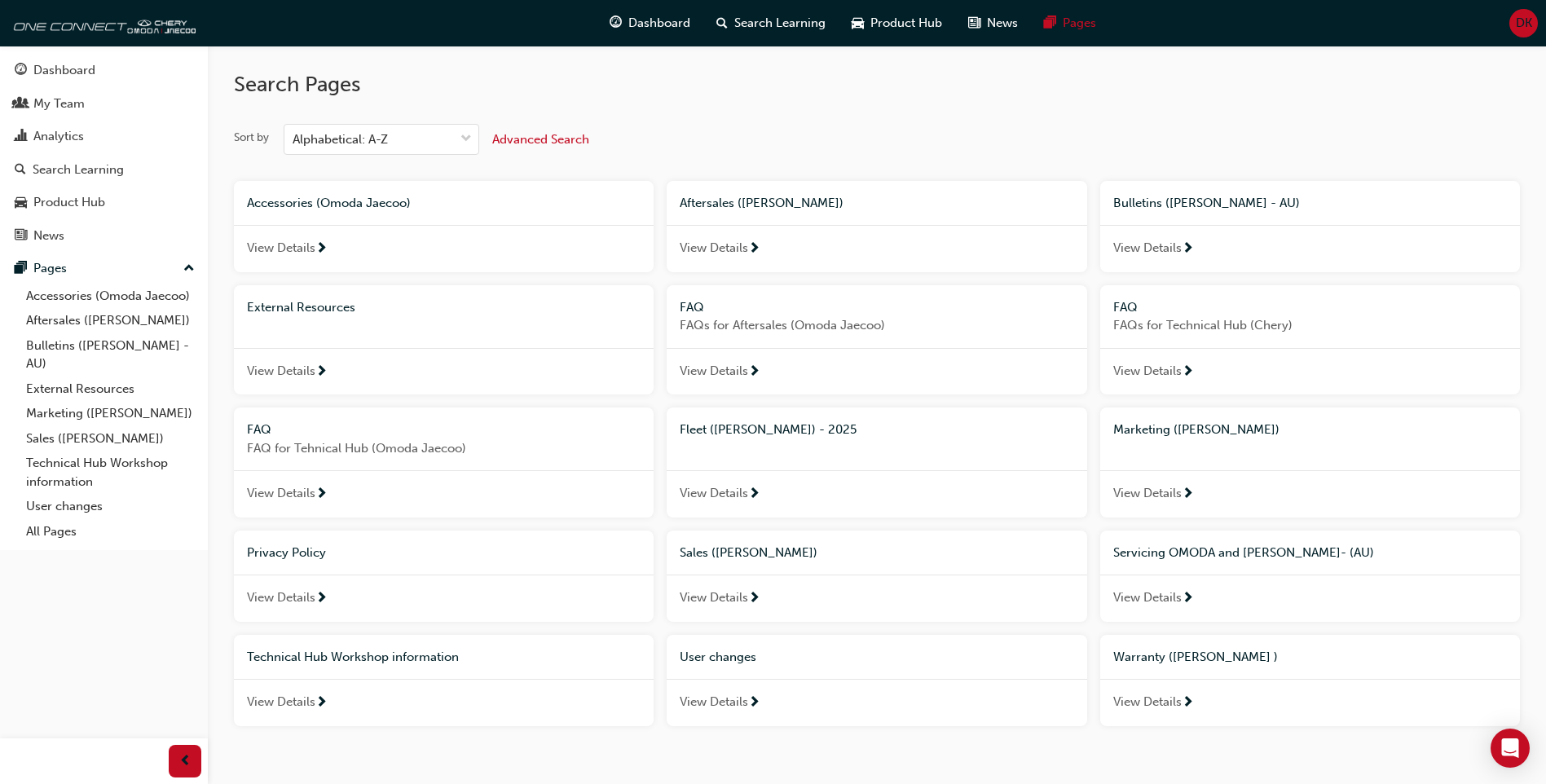
click at [686, 692] on div "View Details" at bounding box center [876, 702] width 419 height 47
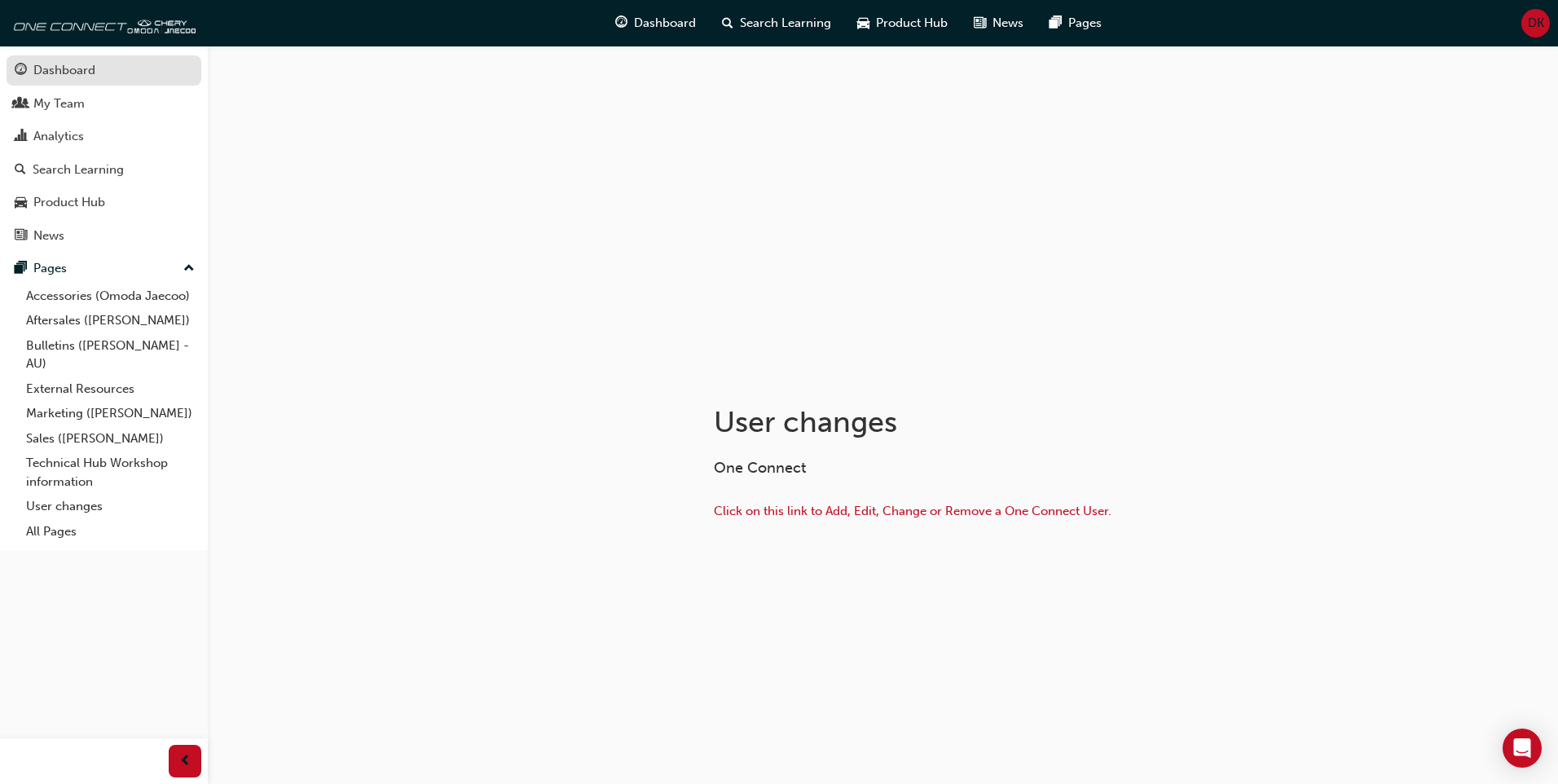
click at [90, 75] on div "Dashboard" at bounding box center [64, 71] width 62 height 19
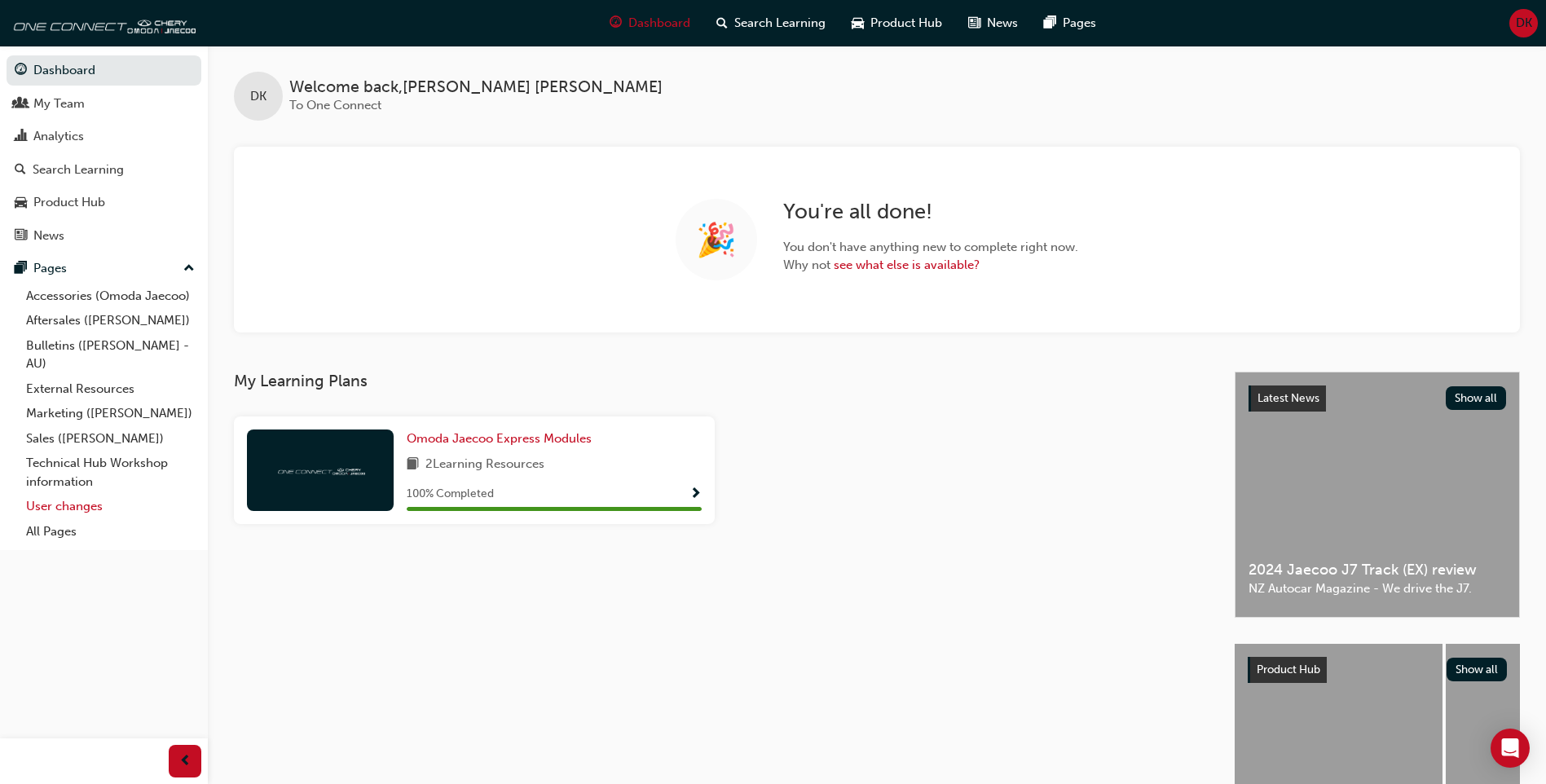
click at [97, 502] on link "User changes" at bounding box center [110, 506] width 182 height 25
